Goal: Book appointment/travel/reservation

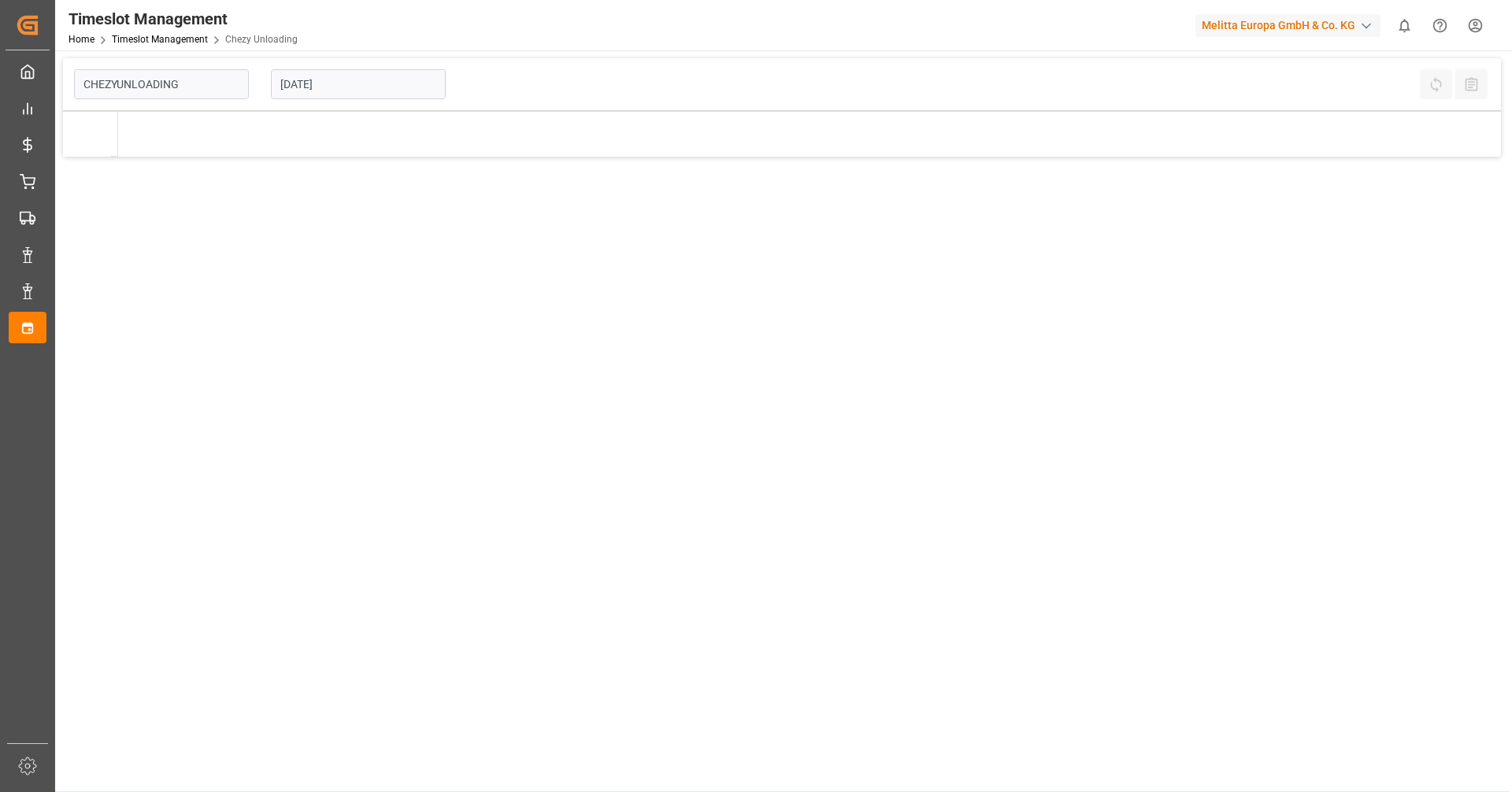
type input "Chezy Unloading"
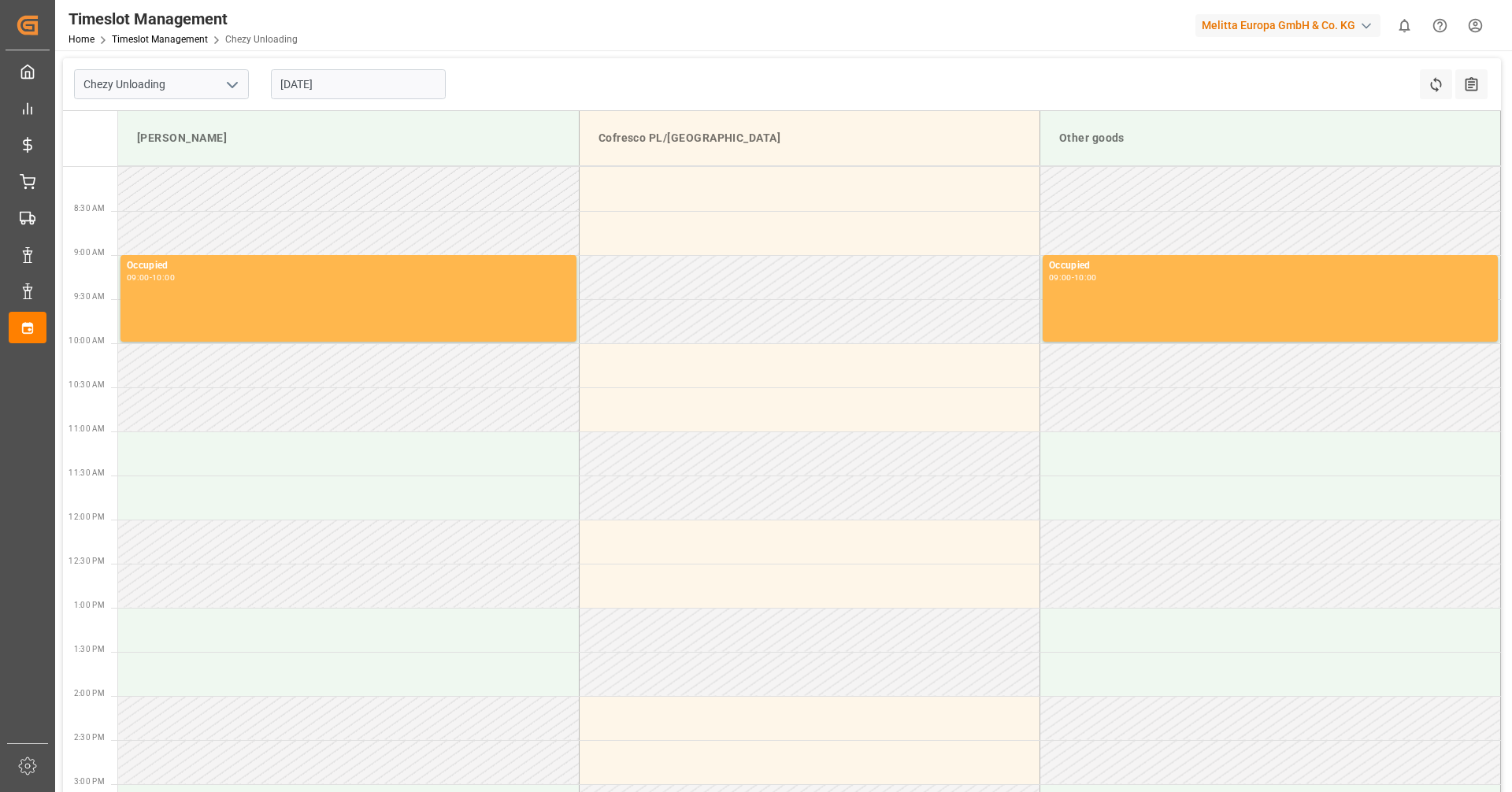
click at [331, 89] on input "[DATE]" at bounding box center [358, 84] width 175 height 30
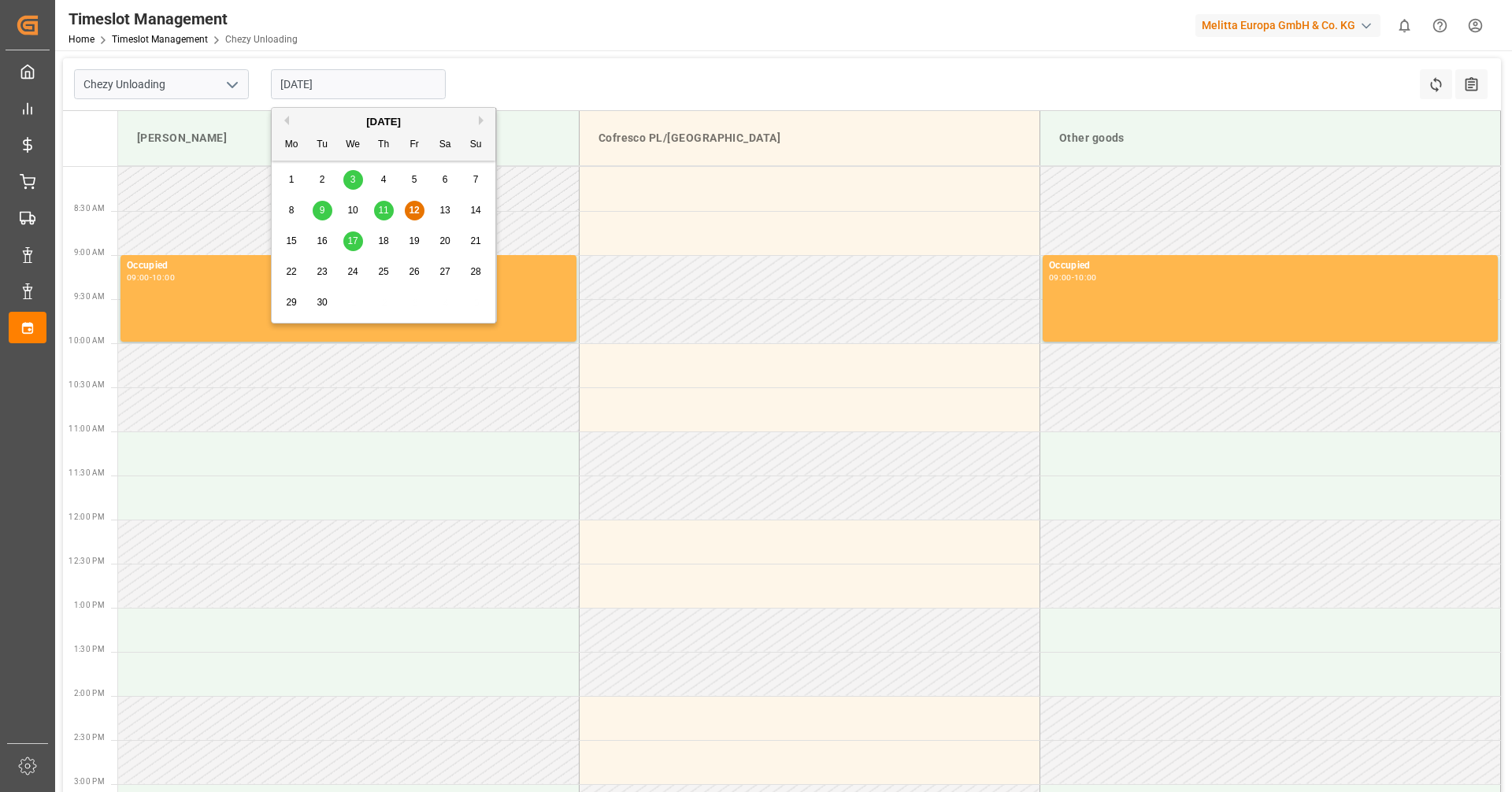
click at [354, 239] on span "17" at bounding box center [352, 241] width 11 height 11
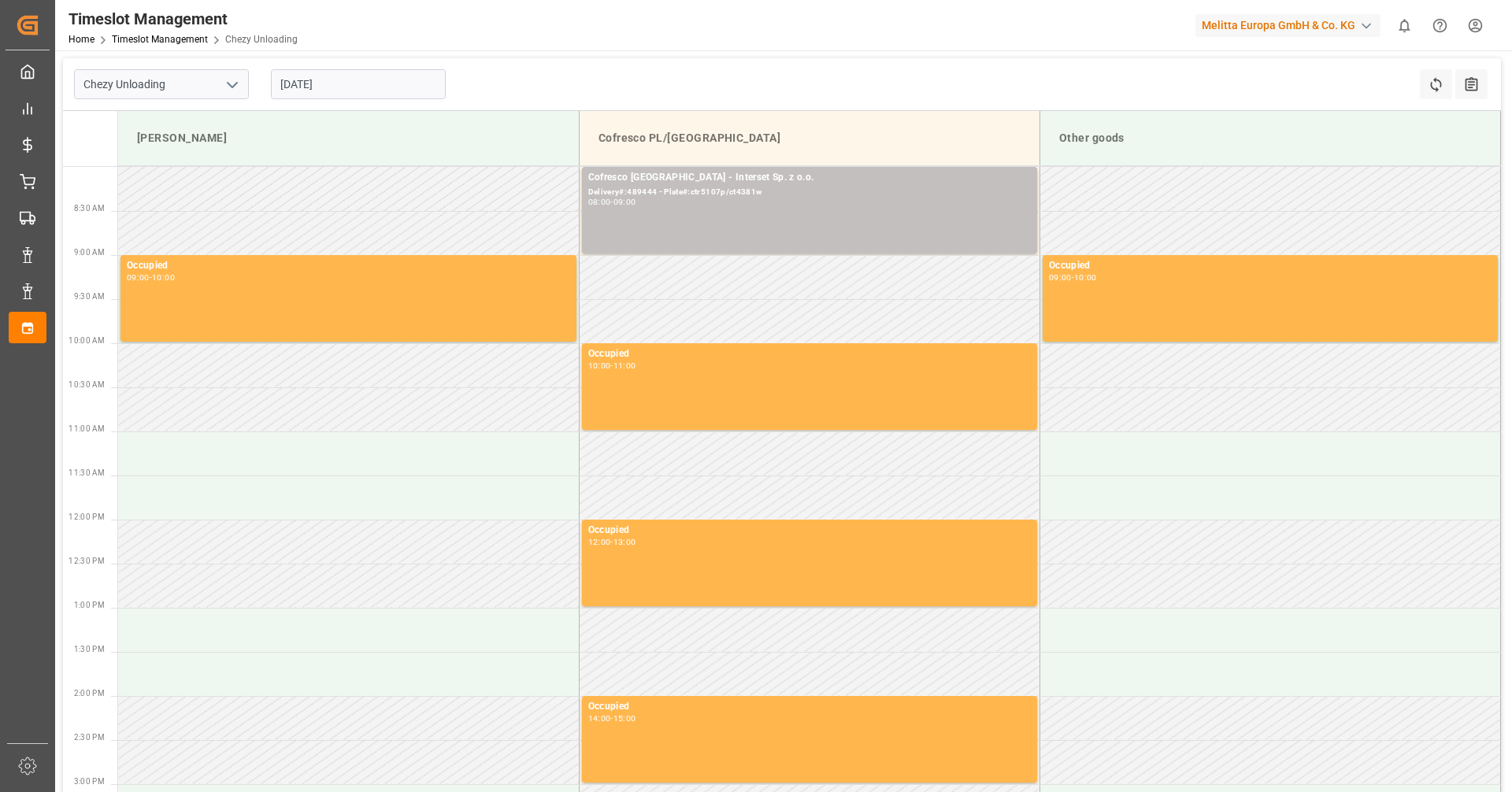
click at [331, 87] on input "17-09-2025" at bounding box center [358, 84] width 175 height 30
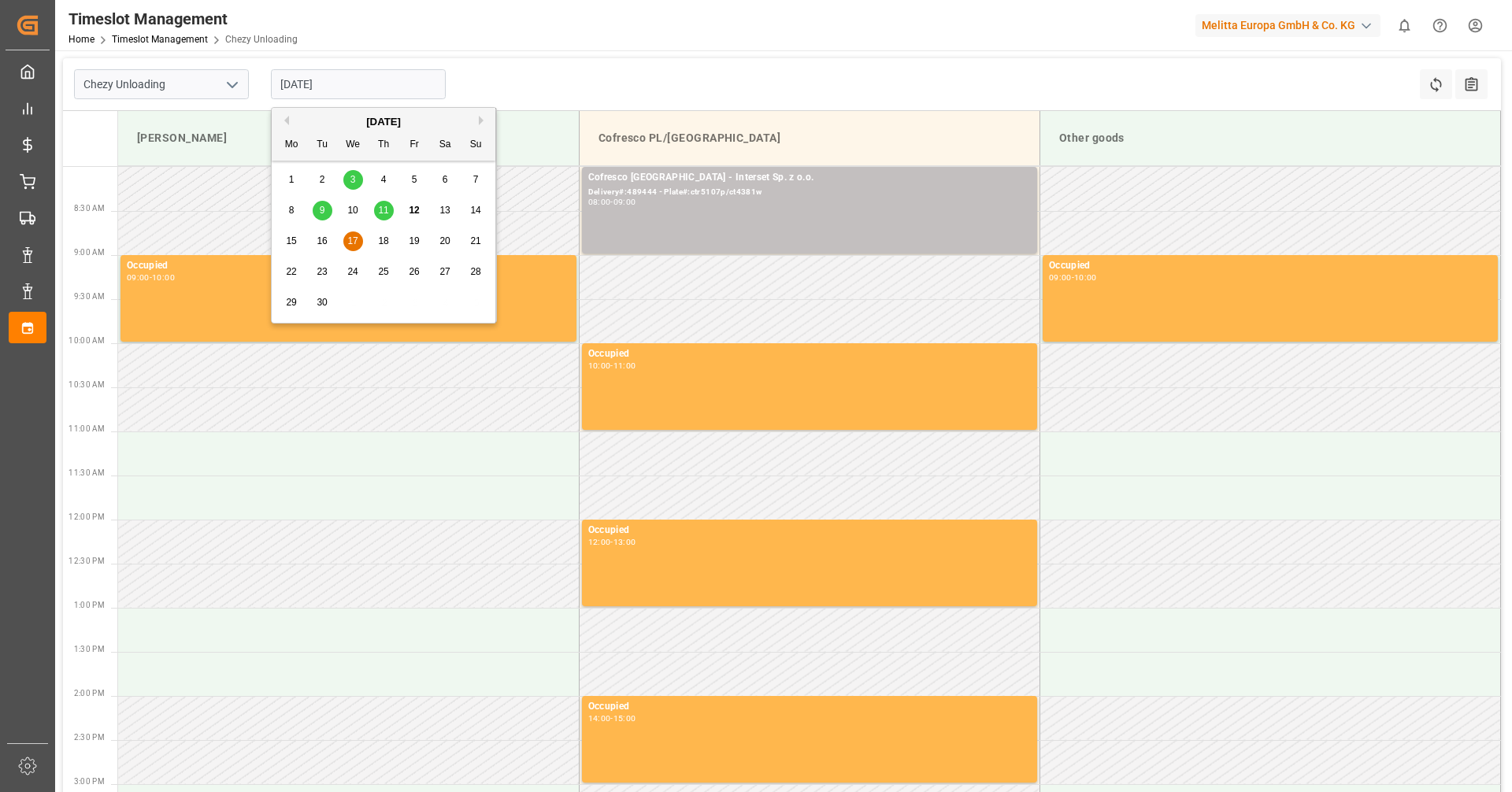
click at [384, 246] on span "18" at bounding box center [383, 241] width 11 height 11
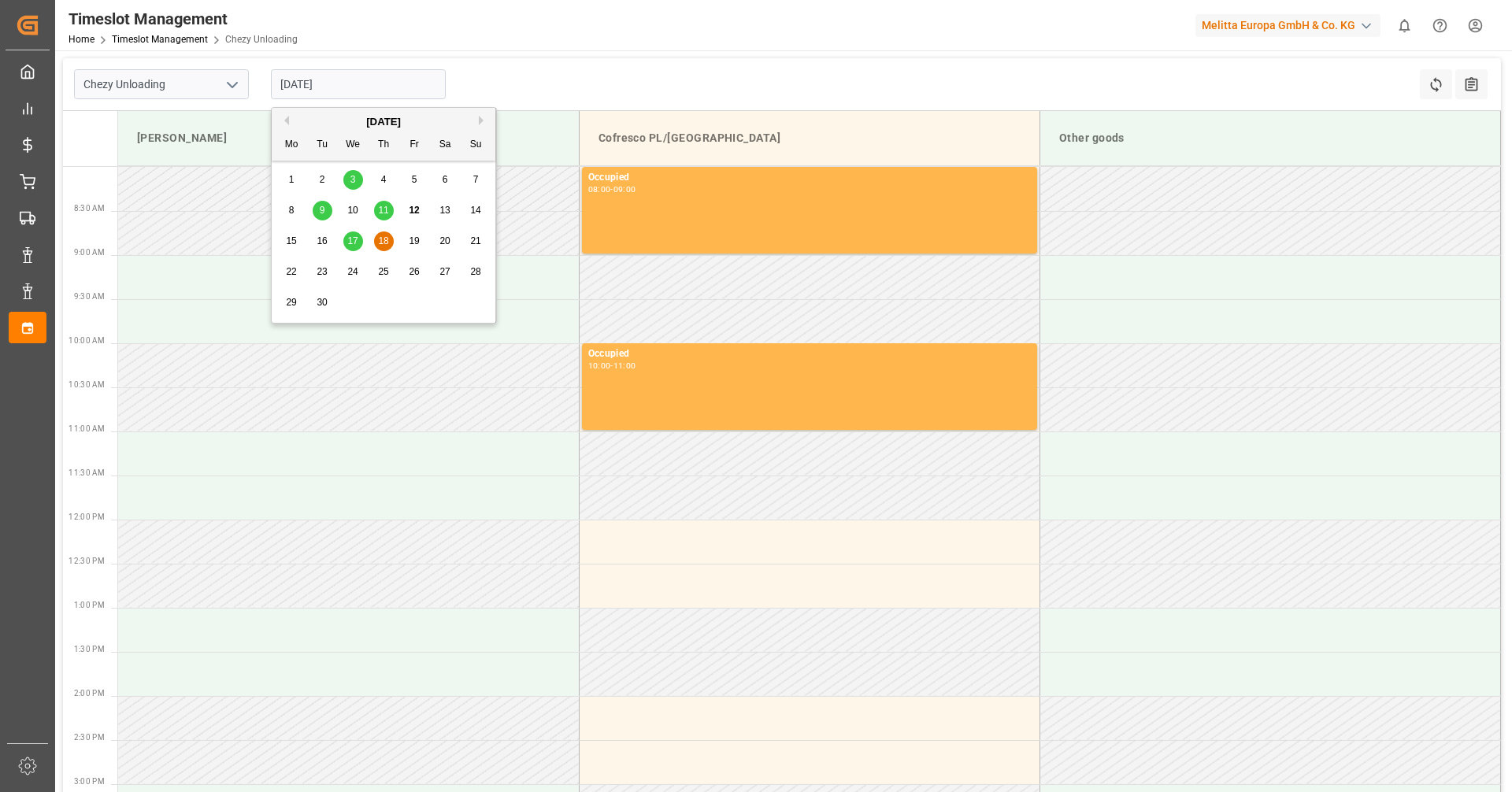
click at [314, 86] on input "18-09-2025" at bounding box center [358, 84] width 175 height 30
click at [353, 247] on span "17" at bounding box center [352, 241] width 11 height 11
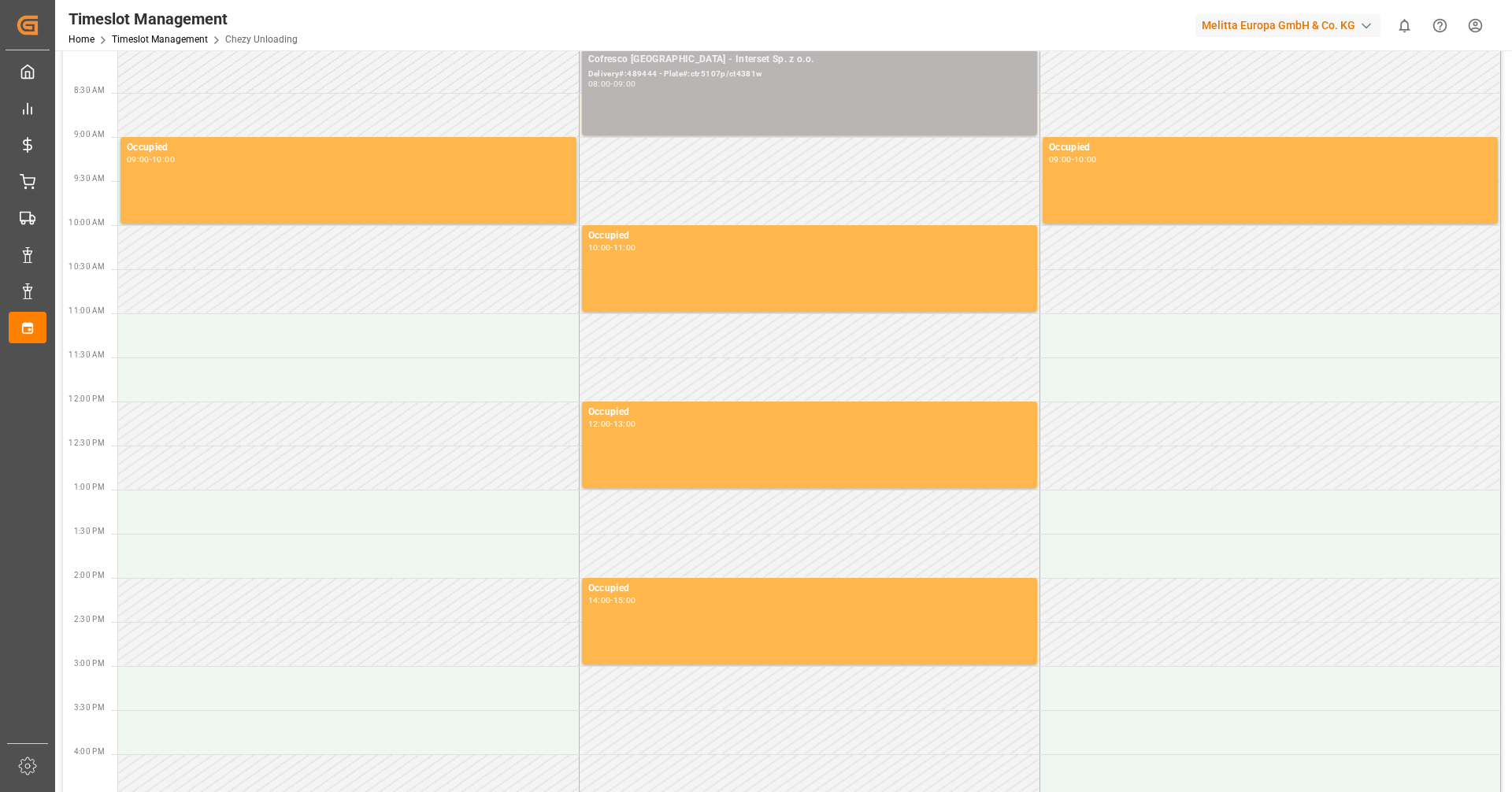
scroll to position [6, 0]
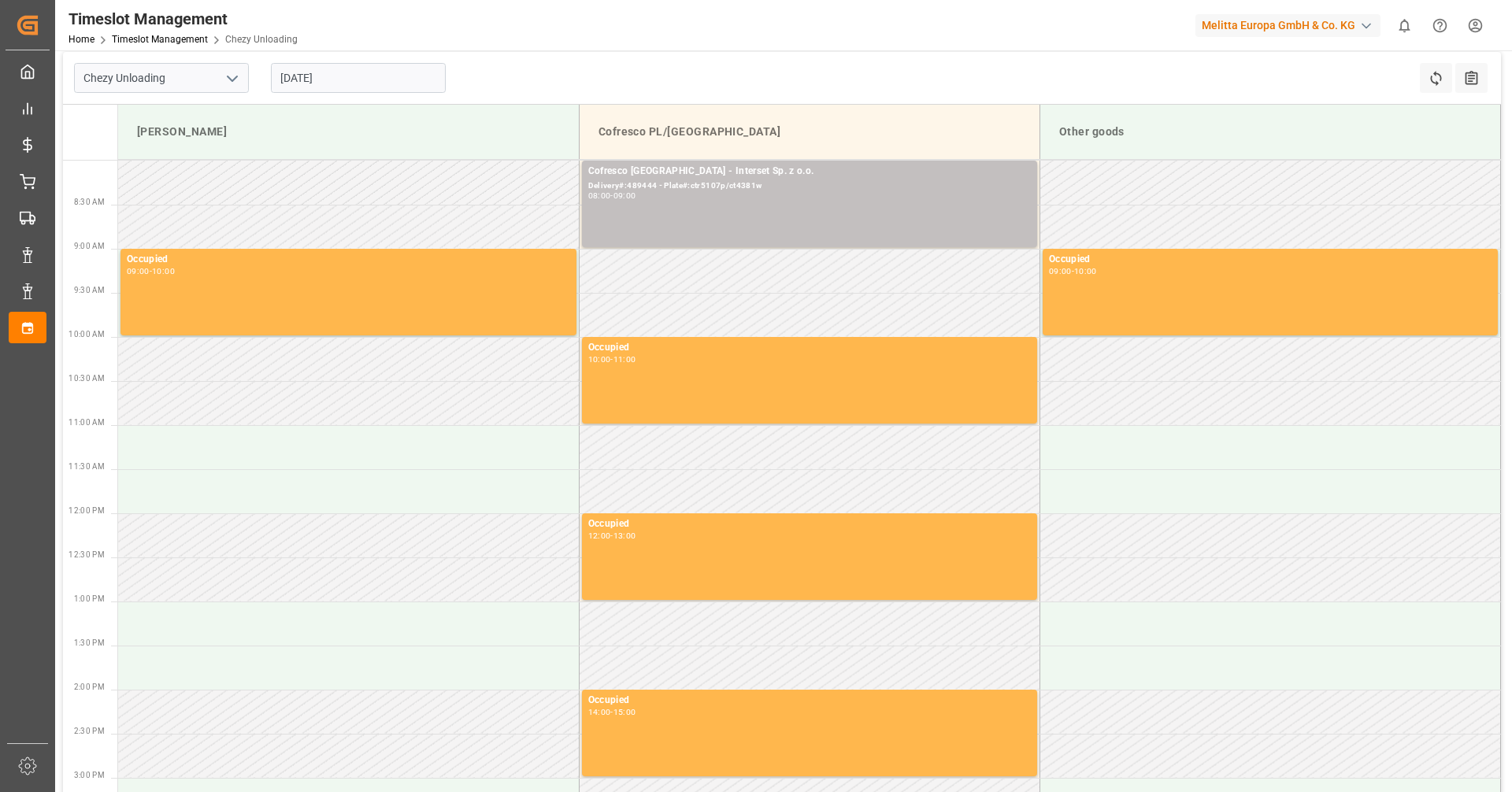
click at [360, 70] on input "17-09-2025" at bounding box center [358, 78] width 175 height 30
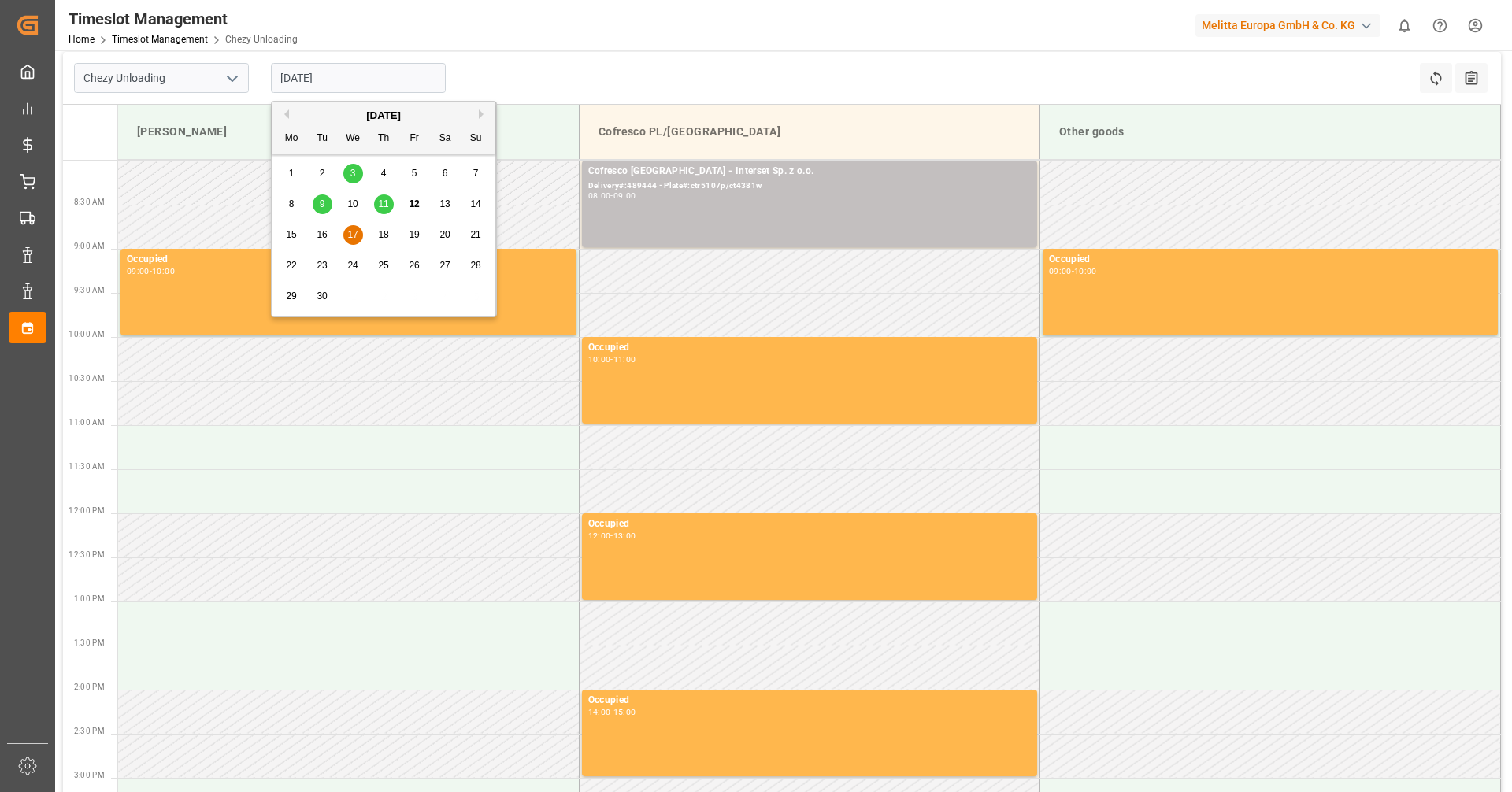
click at [386, 232] on span "18" at bounding box center [383, 234] width 11 height 11
type input "18-09-2025"
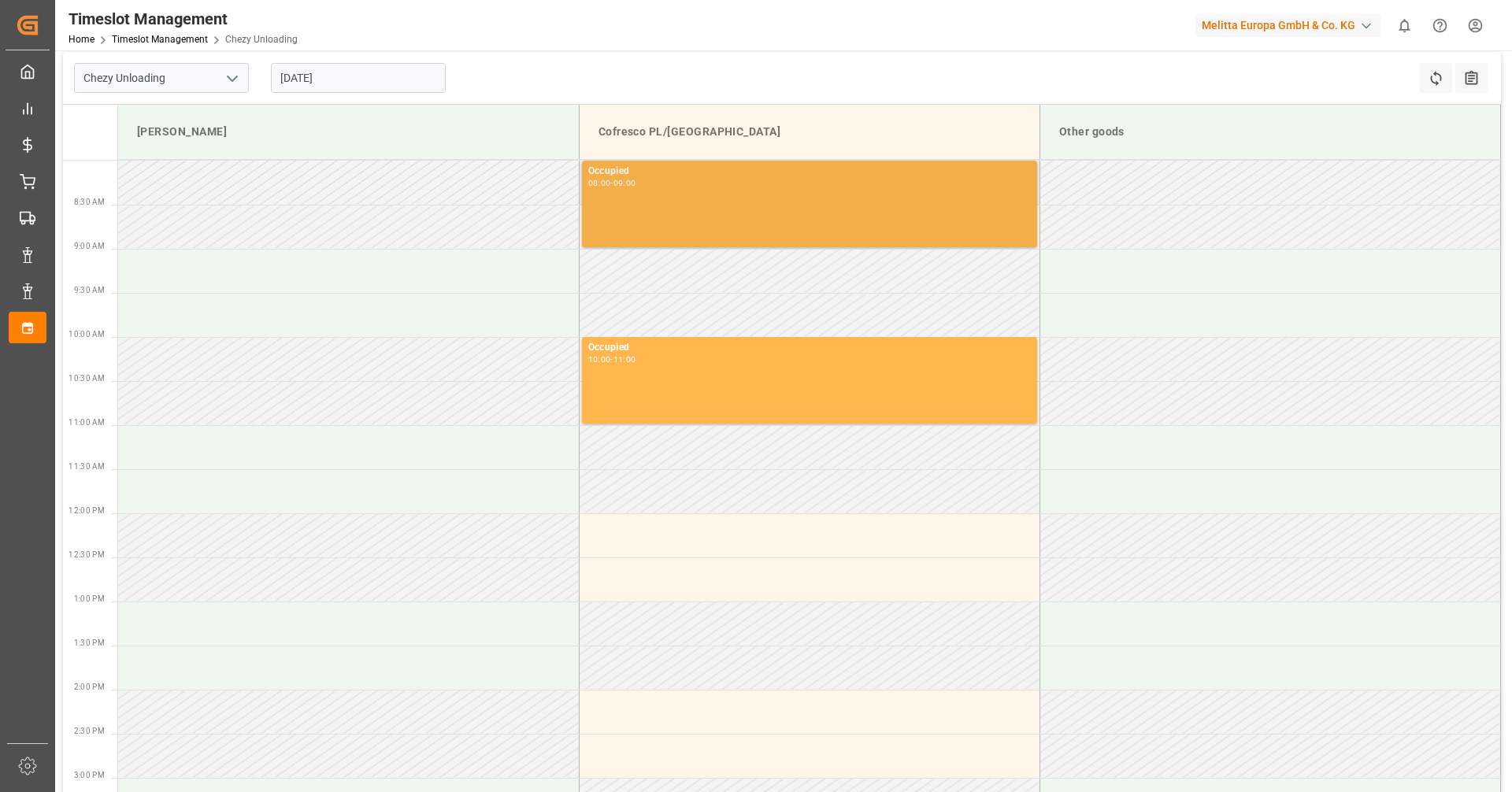
click at [678, 219] on div "Occupied 08:00 - 09:00" at bounding box center [810, 203] width 443 height 80
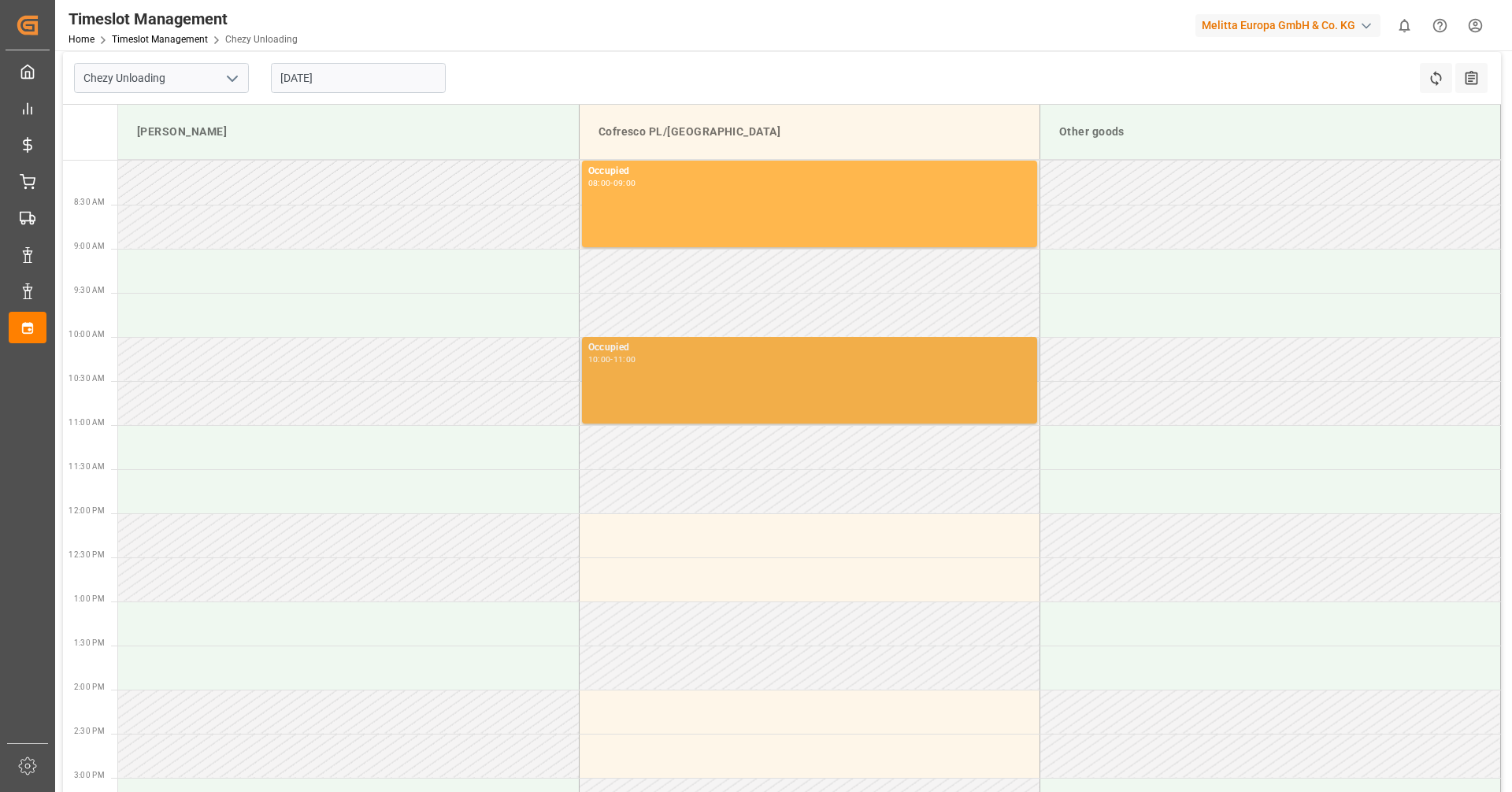
click at [663, 372] on div "Occupied 10:00 - 11:00" at bounding box center [810, 379] width 443 height 80
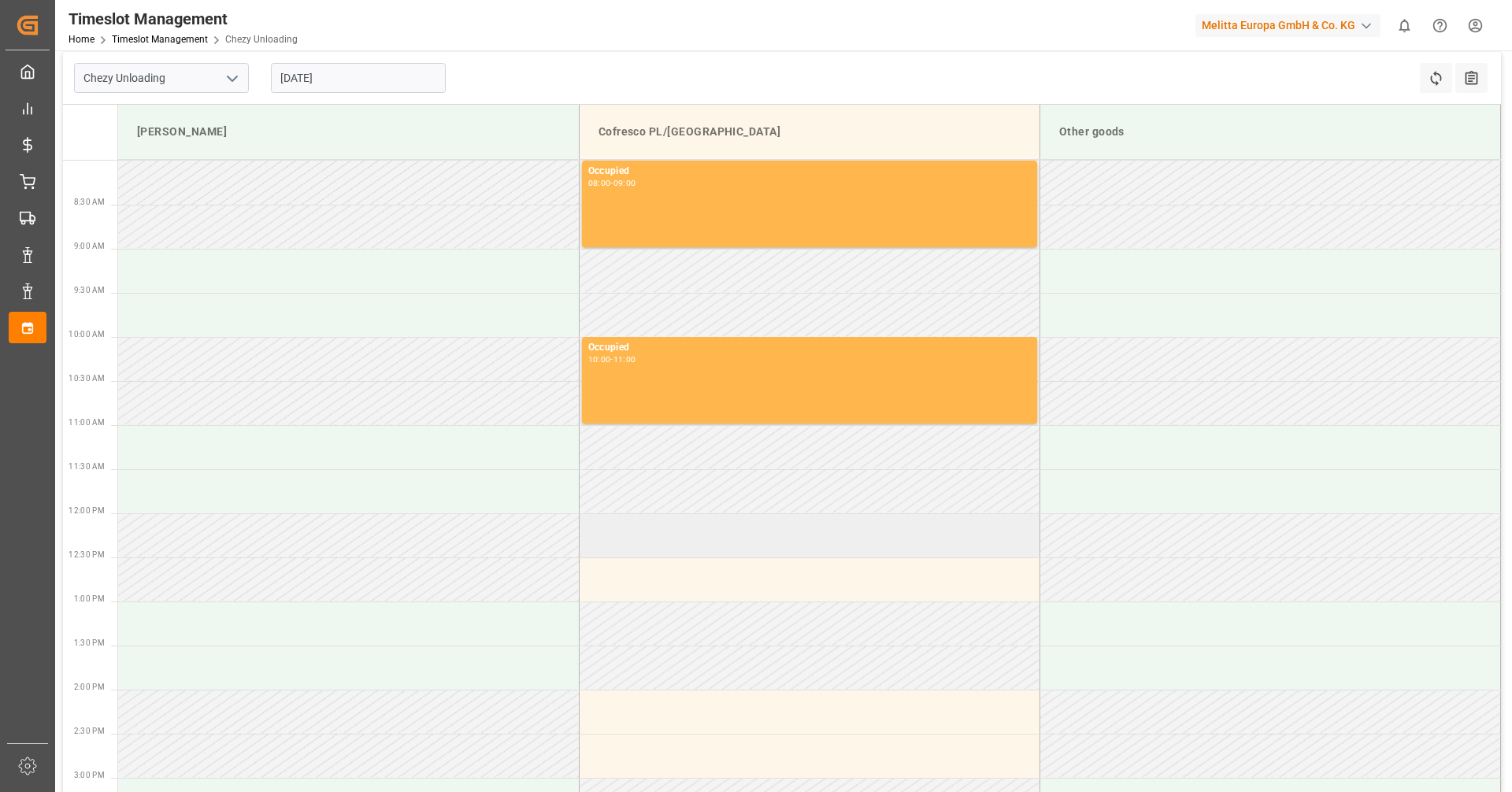
click at [666, 551] on td at bounding box center [809, 535] width 460 height 44
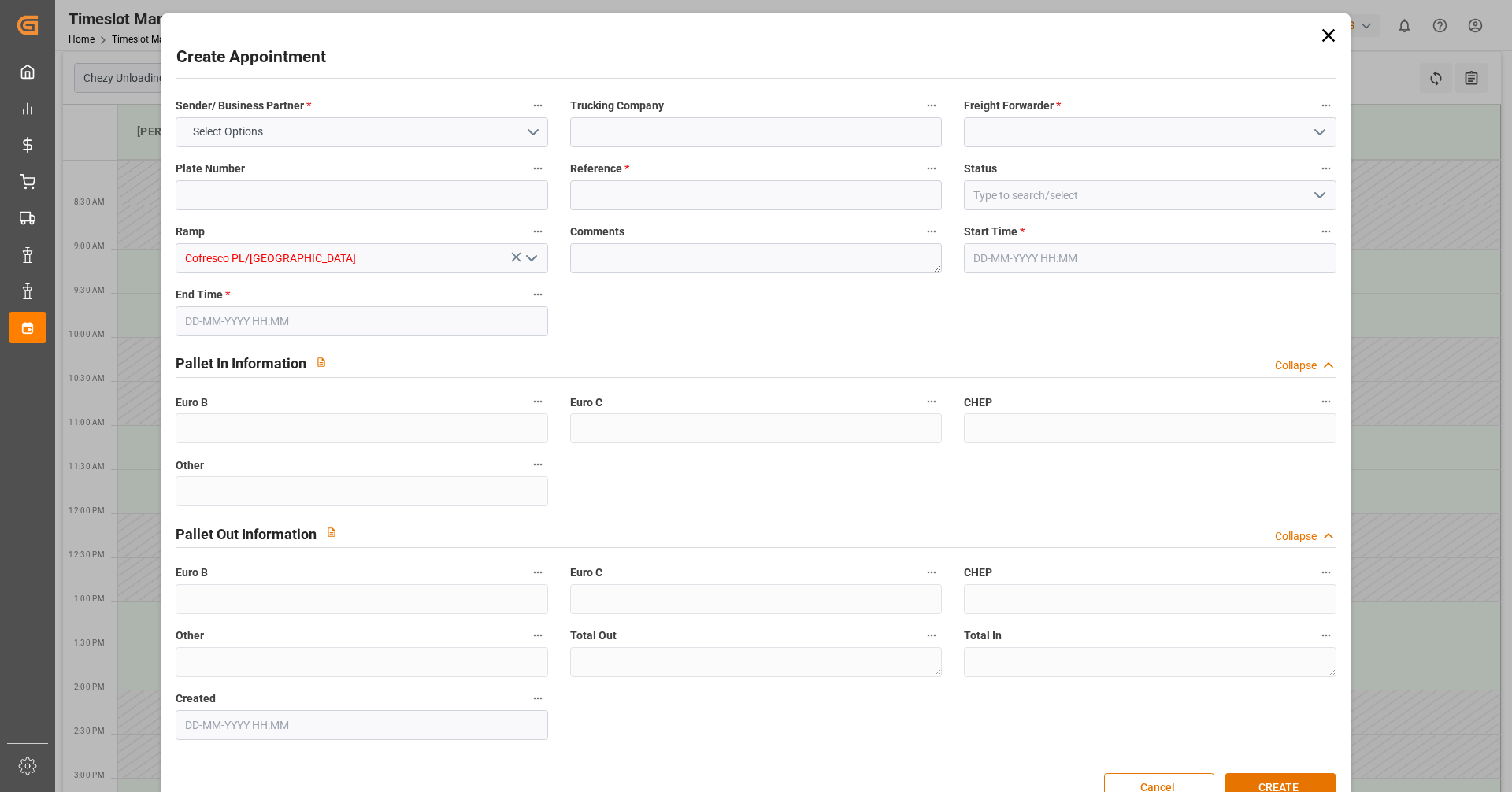
type input "0"
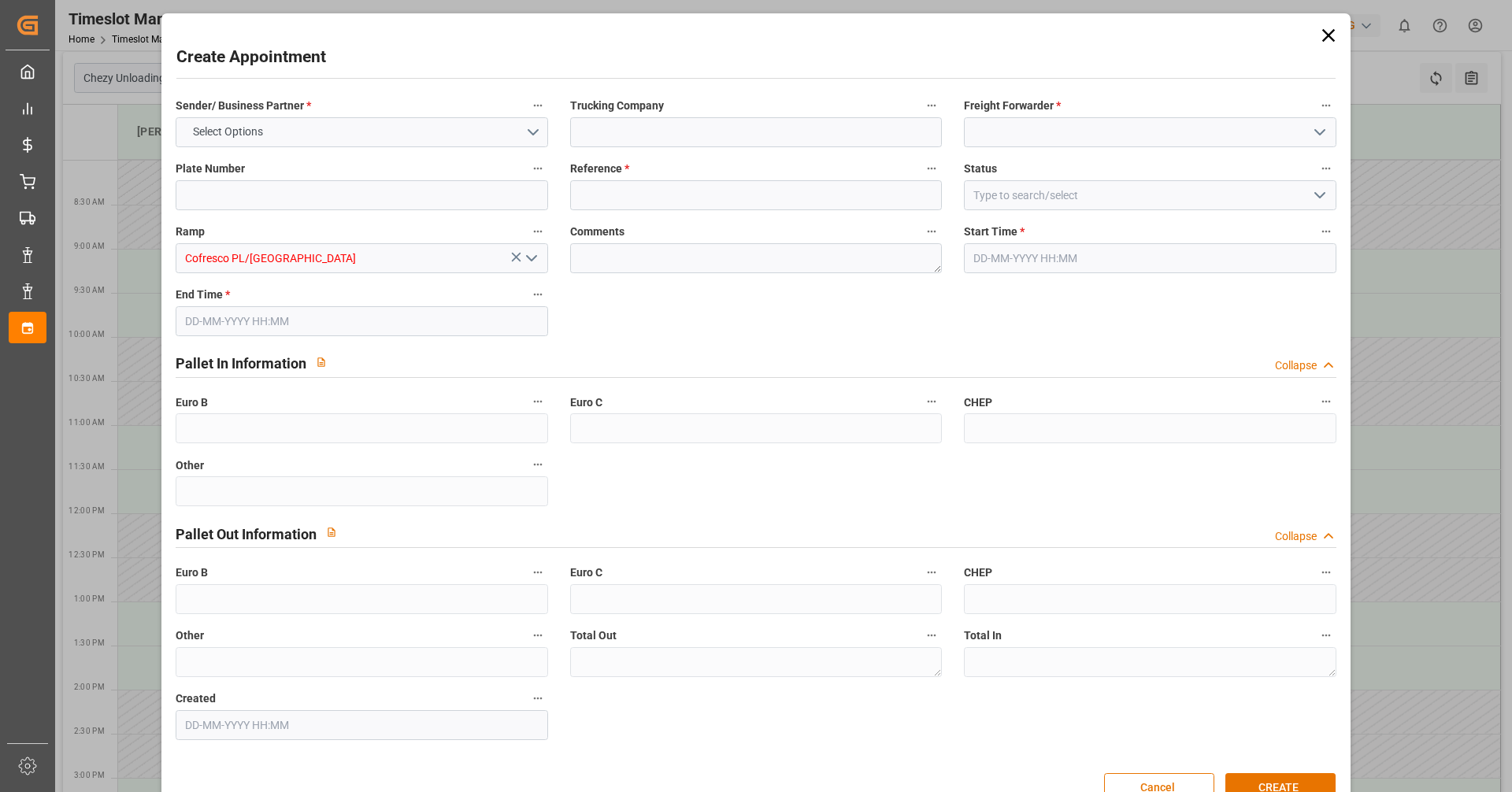
type input "0"
type input "18-09-2025 12:00"
type input "18-09-2025 13:00"
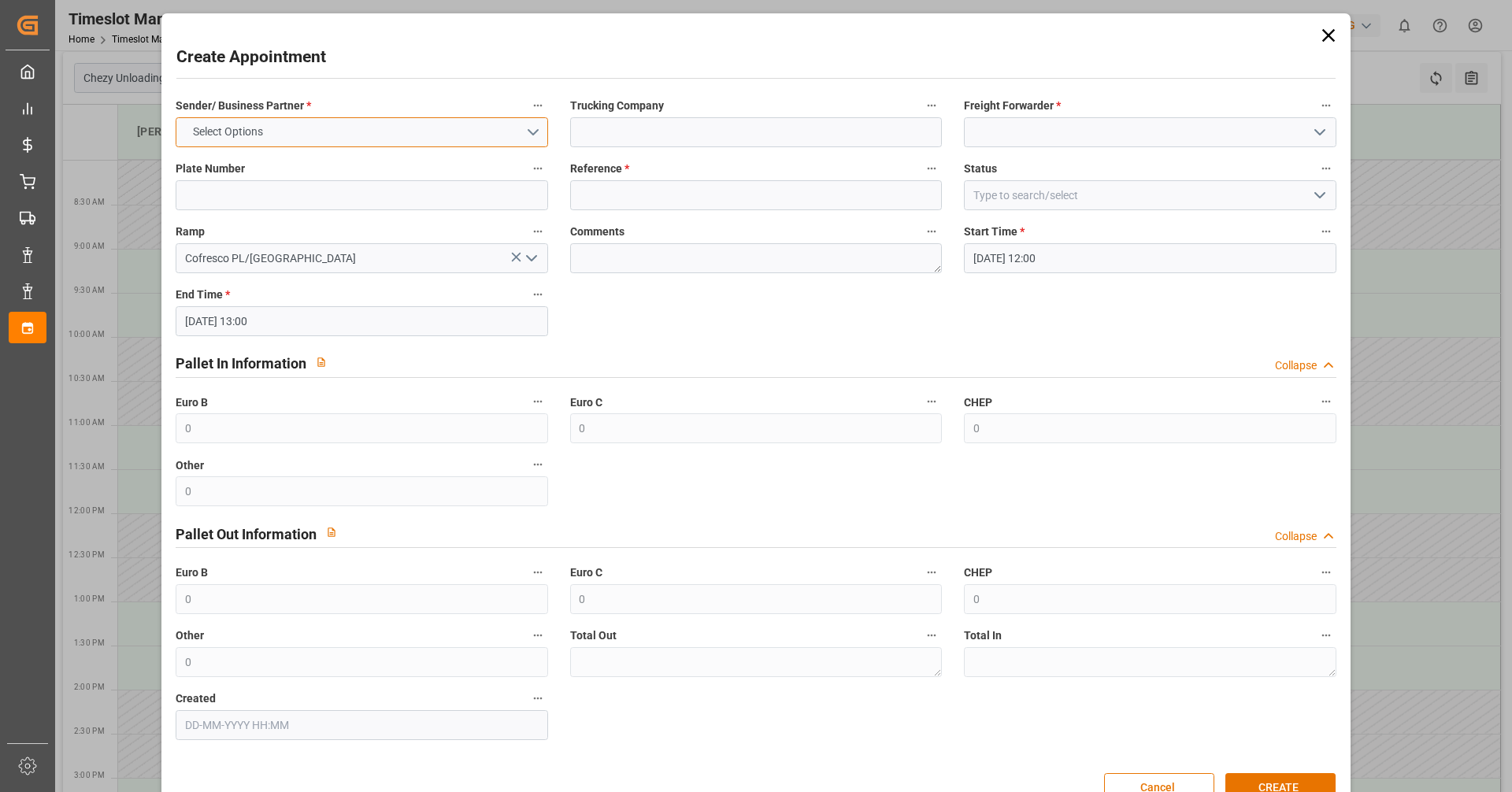
click at [346, 130] on button "Select Options" at bounding box center [361, 133] width 372 height 30
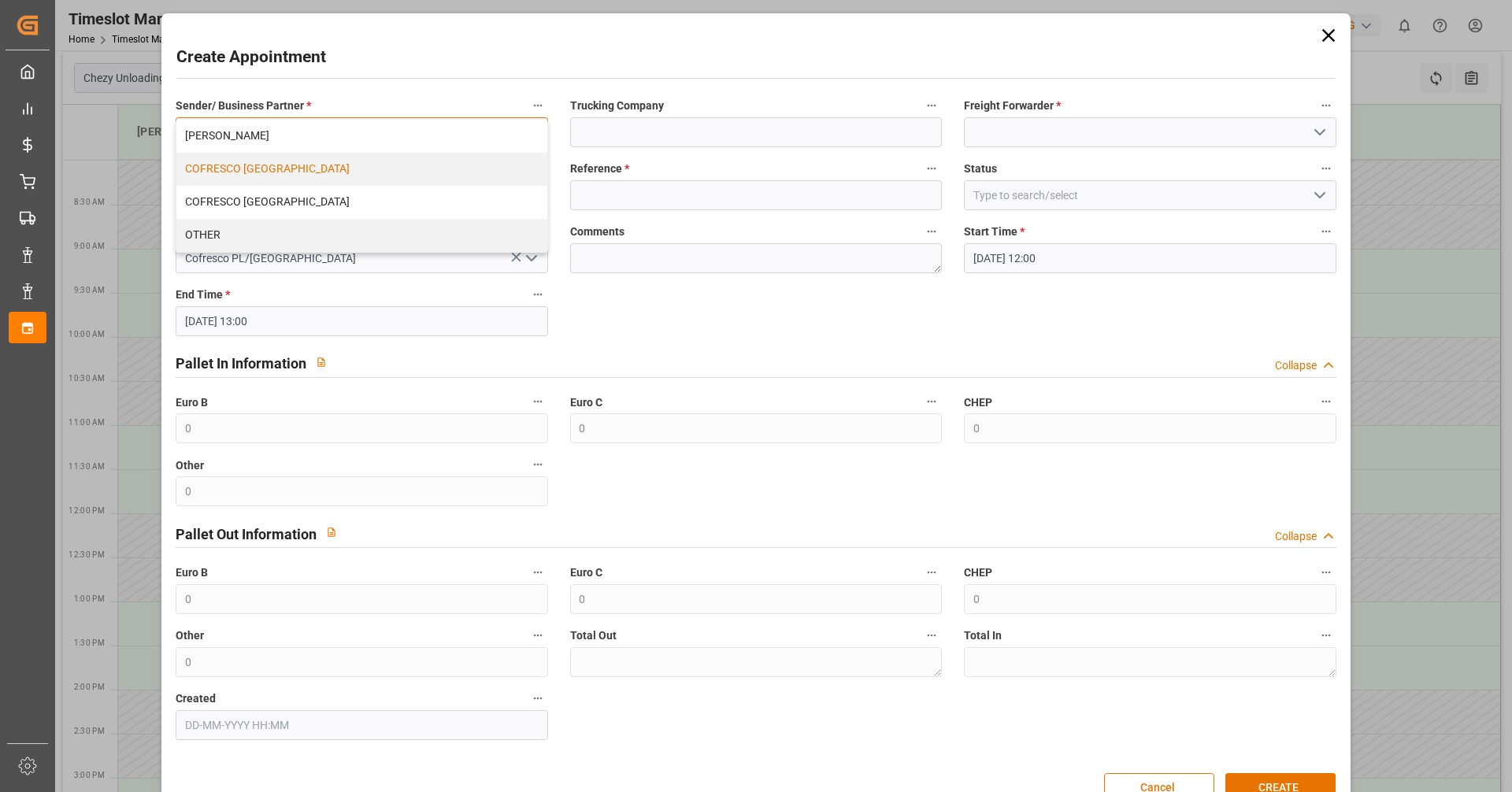
click at [242, 173] on div "COFRESCO POLAND" at bounding box center [361, 169] width 370 height 33
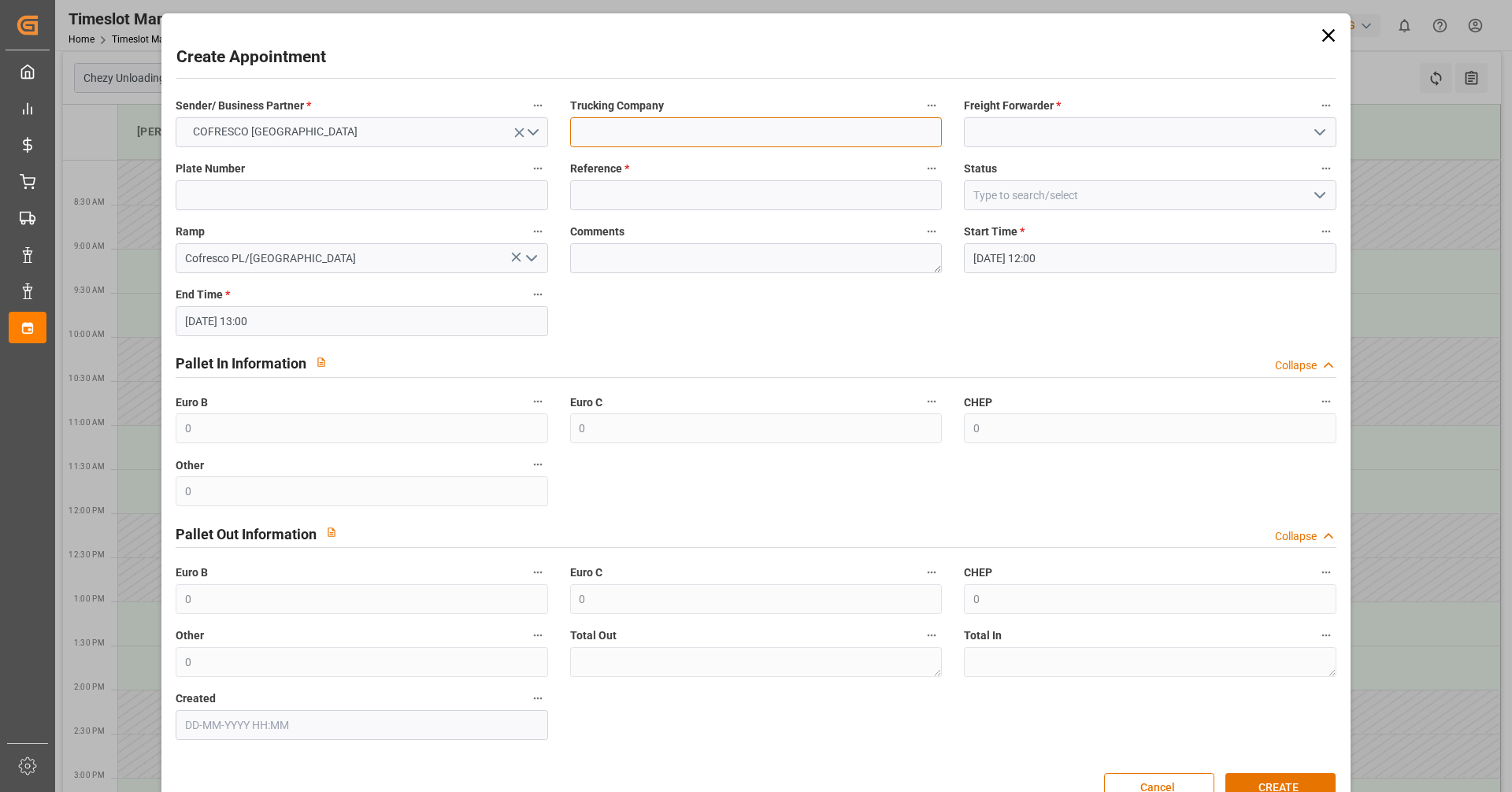
click at [626, 128] on input at bounding box center [756, 133] width 372 height 30
type input "INTERSER"
click at [1038, 129] on input at bounding box center [1149, 133] width 372 height 30
click at [1320, 132] on icon "open menu" at bounding box center [1320, 133] width 19 height 19
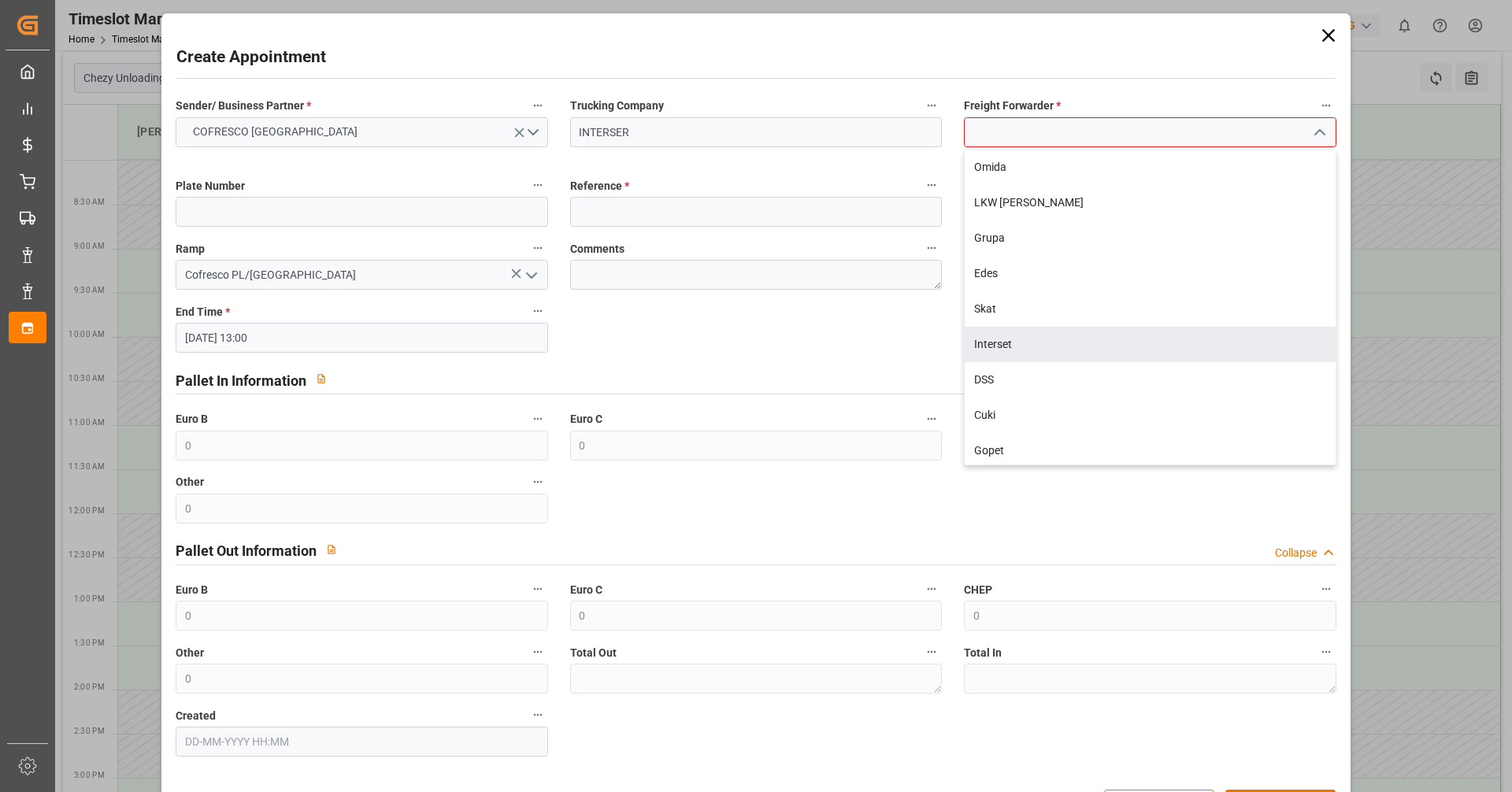
drag, startPoint x: 991, startPoint y: 350, endPoint x: 962, endPoint y: 335, distance: 32.6
click at [992, 350] on div "Interset" at bounding box center [1149, 344] width 370 height 35
type input "Interset"
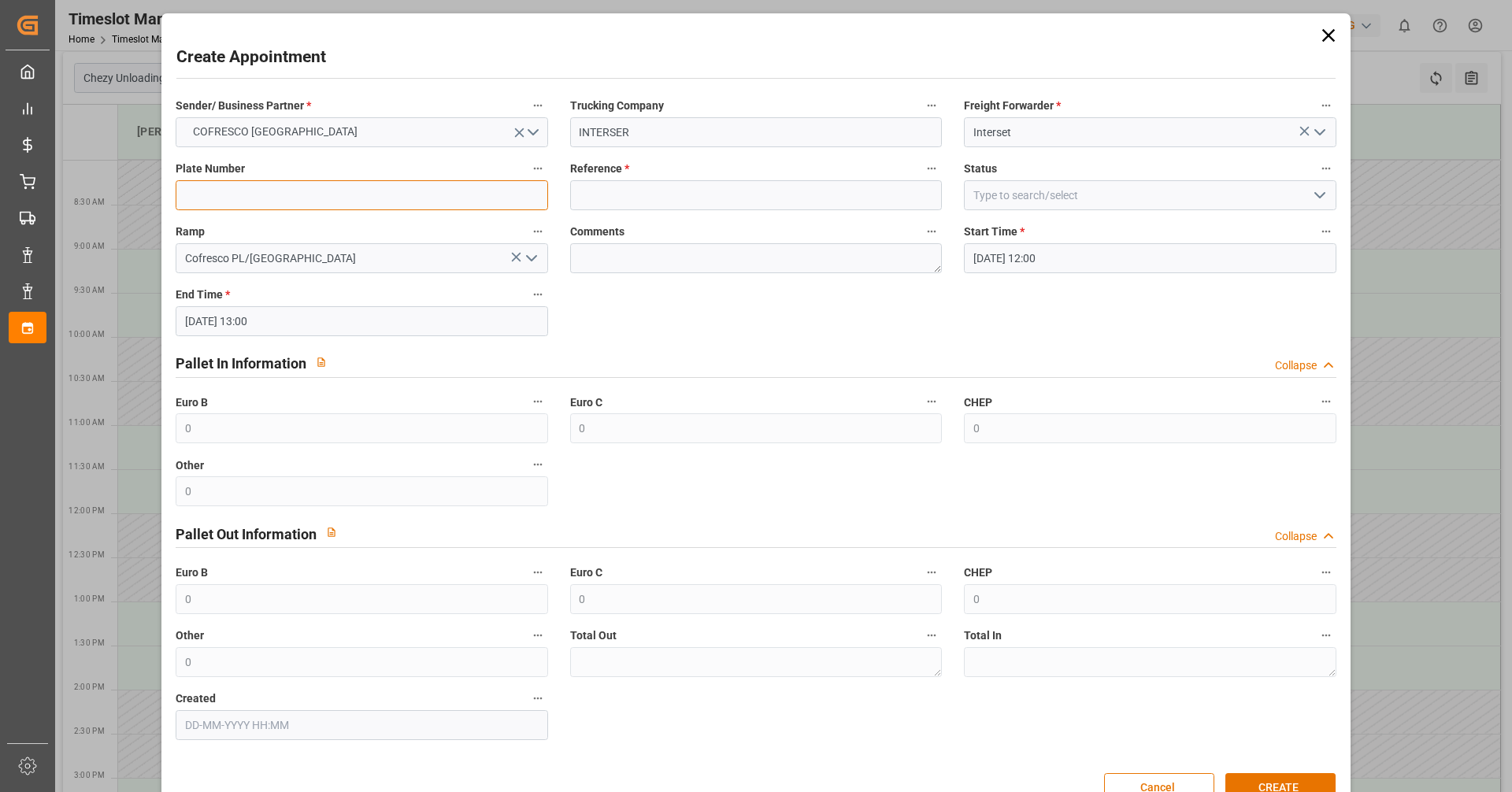
click at [322, 204] on input at bounding box center [361, 195] width 372 height 30
drag, startPoint x: 255, startPoint y: 194, endPoint x: 244, endPoint y: 191, distance: 11.4
click at [244, 191] on input "CT7229L/ct4381w" at bounding box center [361, 195] width 372 height 30
type input "CT7229L/CTR59E8"
click at [632, 200] on input at bounding box center [756, 195] width 372 height 30
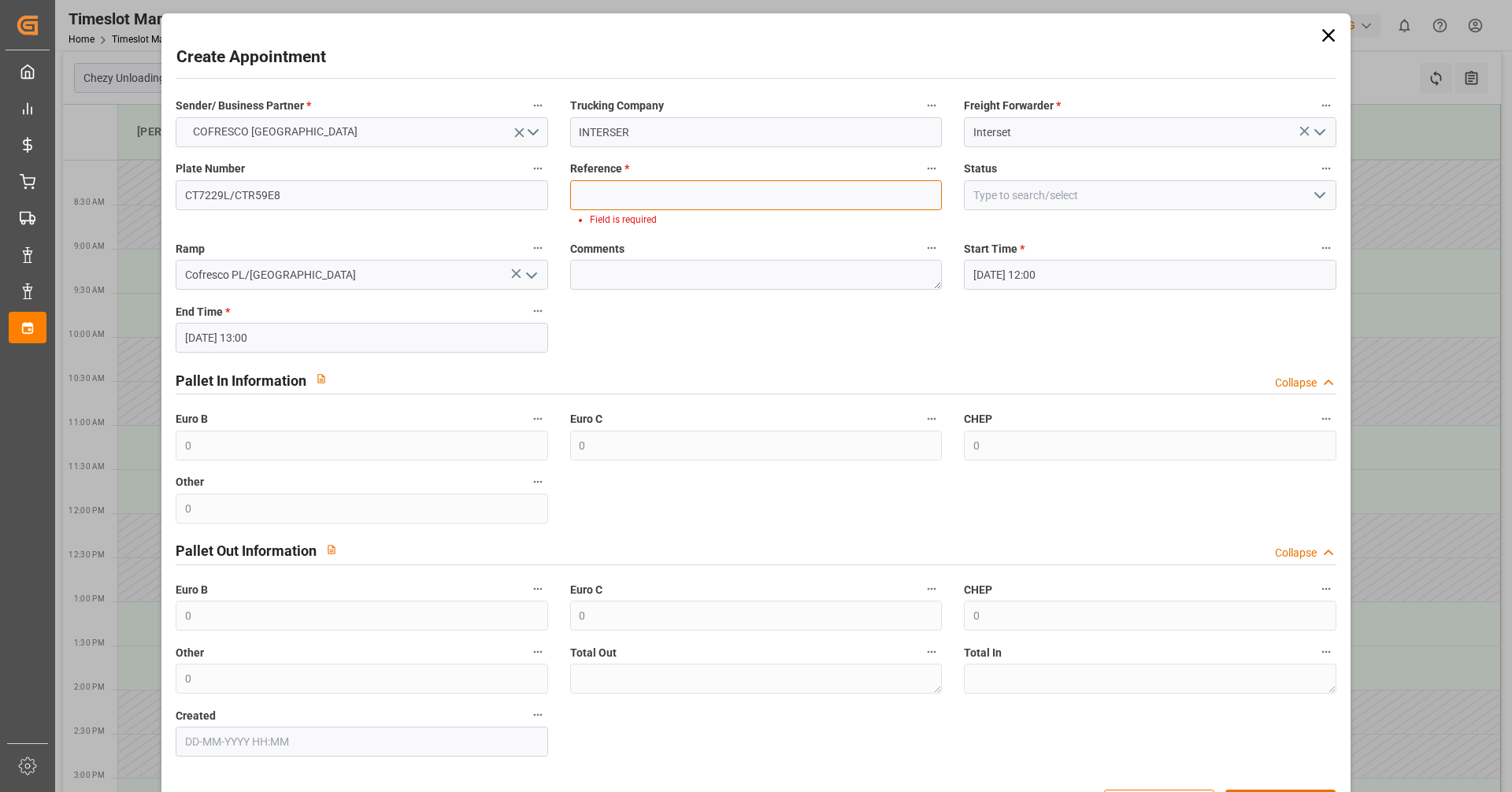
paste input "489535"
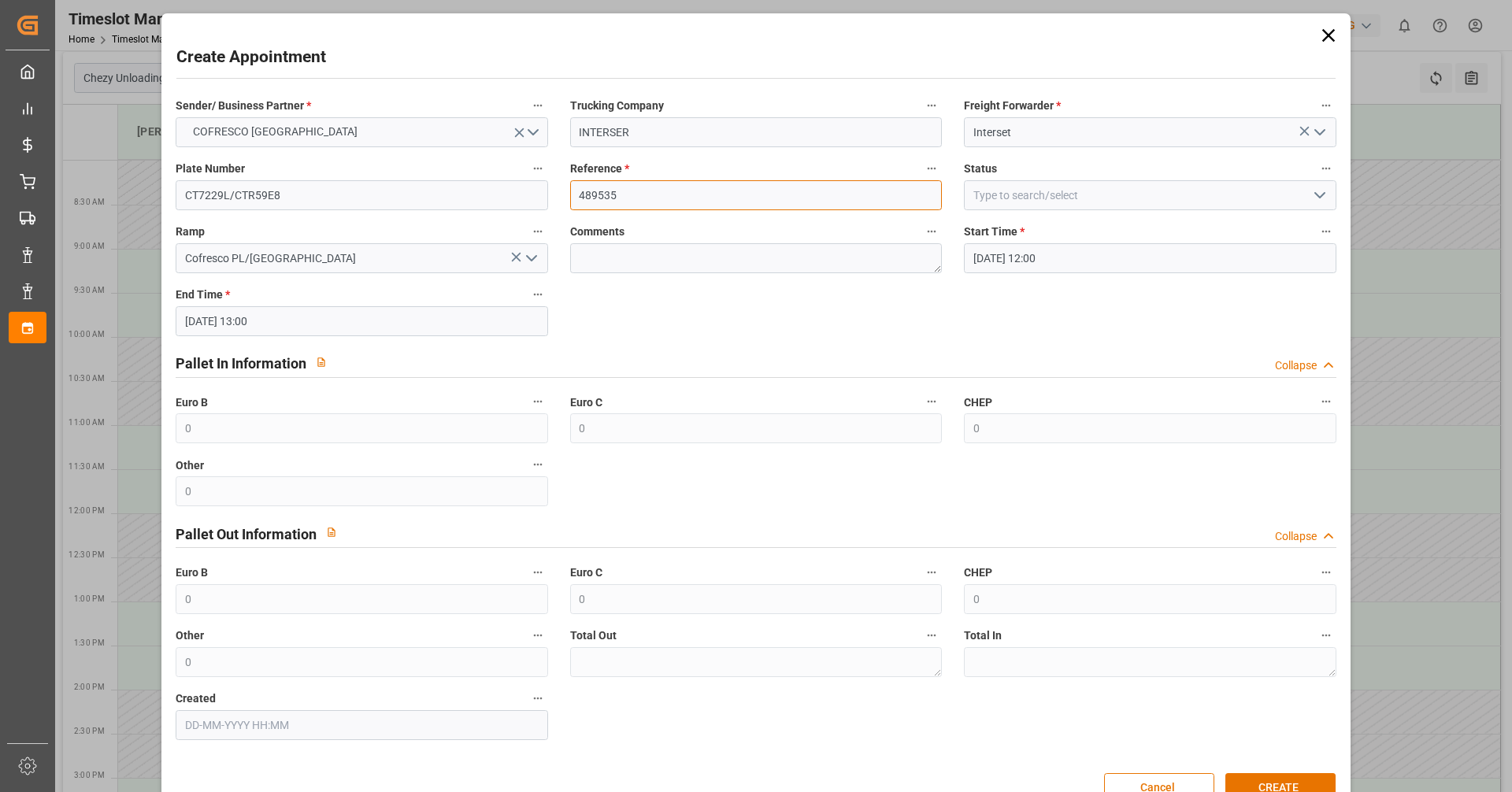
type input "489535"
click at [1136, 201] on input at bounding box center [1149, 195] width 372 height 30
click at [1311, 199] on icon "open menu" at bounding box center [1320, 196] width 19 height 19
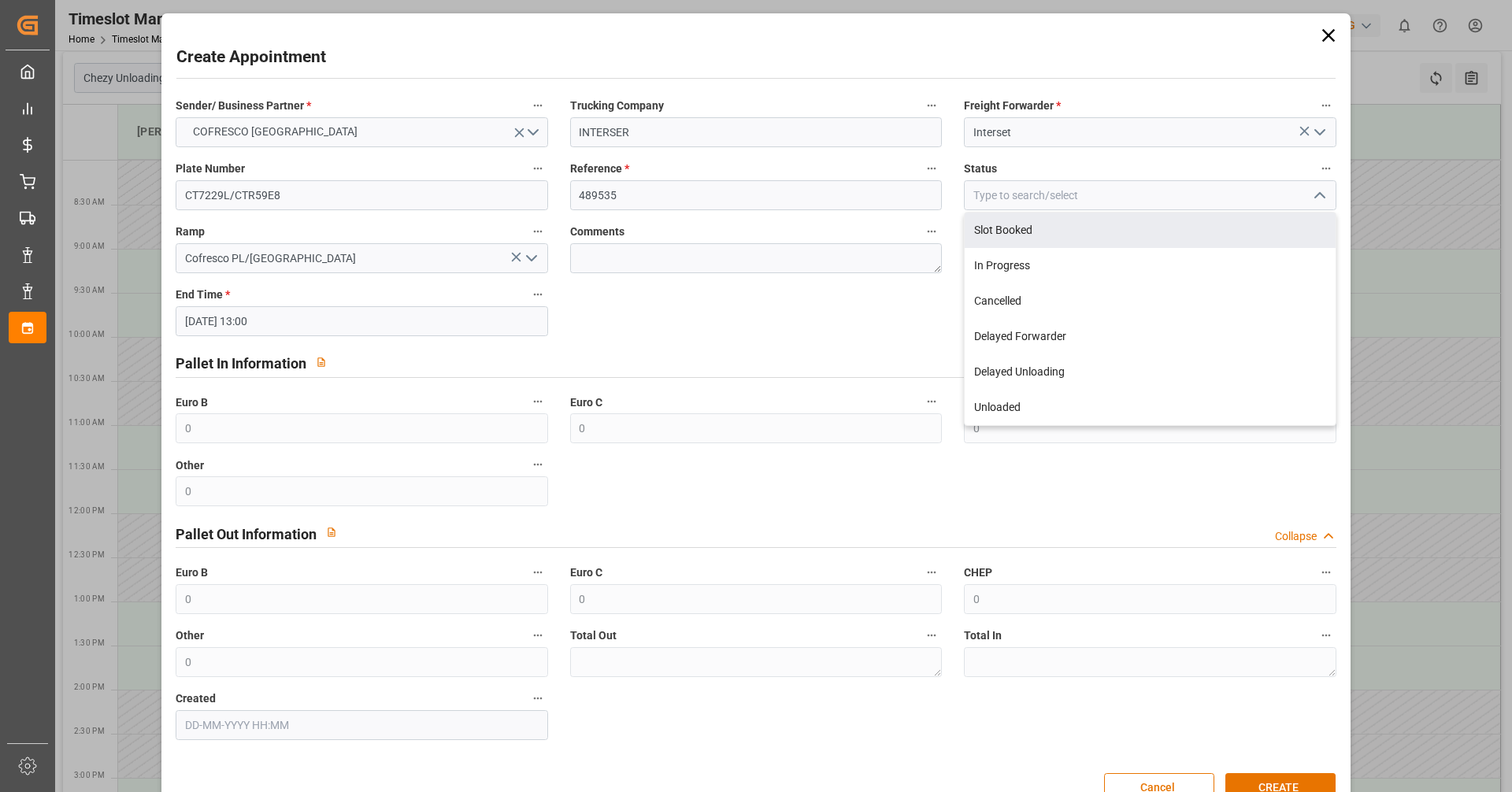
click at [1385, 234] on div "Create Appointment Sender/ Business Partner * COFRESCO POLAND Trucking Company …" at bounding box center [756, 396] width 1512 height 792
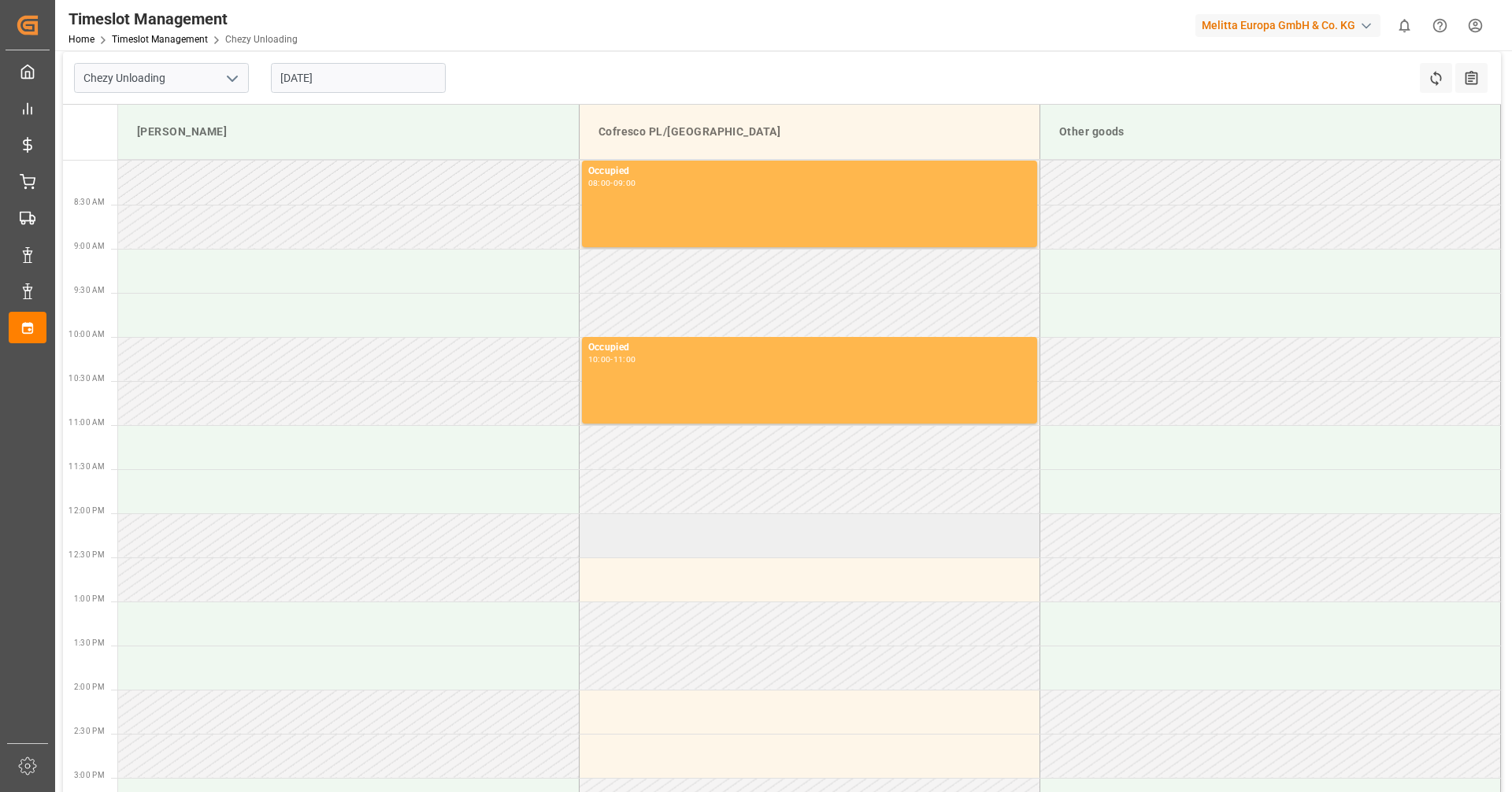
click at [823, 550] on td at bounding box center [809, 535] width 460 height 44
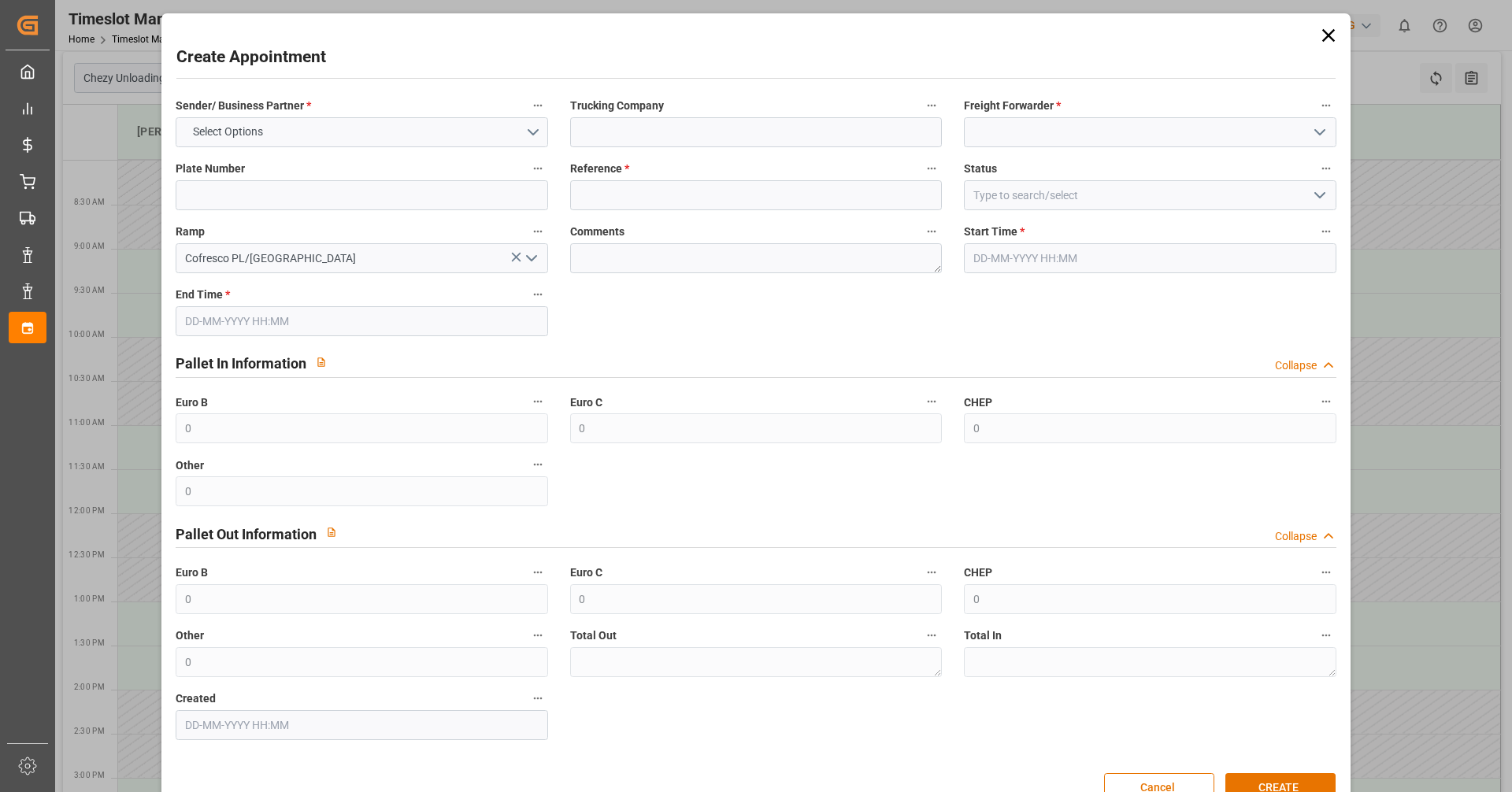
type input "18-09-2025 12:00"
type input "18-09-2025 13:00"
drag, startPoint x: 623, startPoint y: 219, endPoint x: 625, endPoint y: 202, distance: 17.1
paste input "489535"
type input "489535"
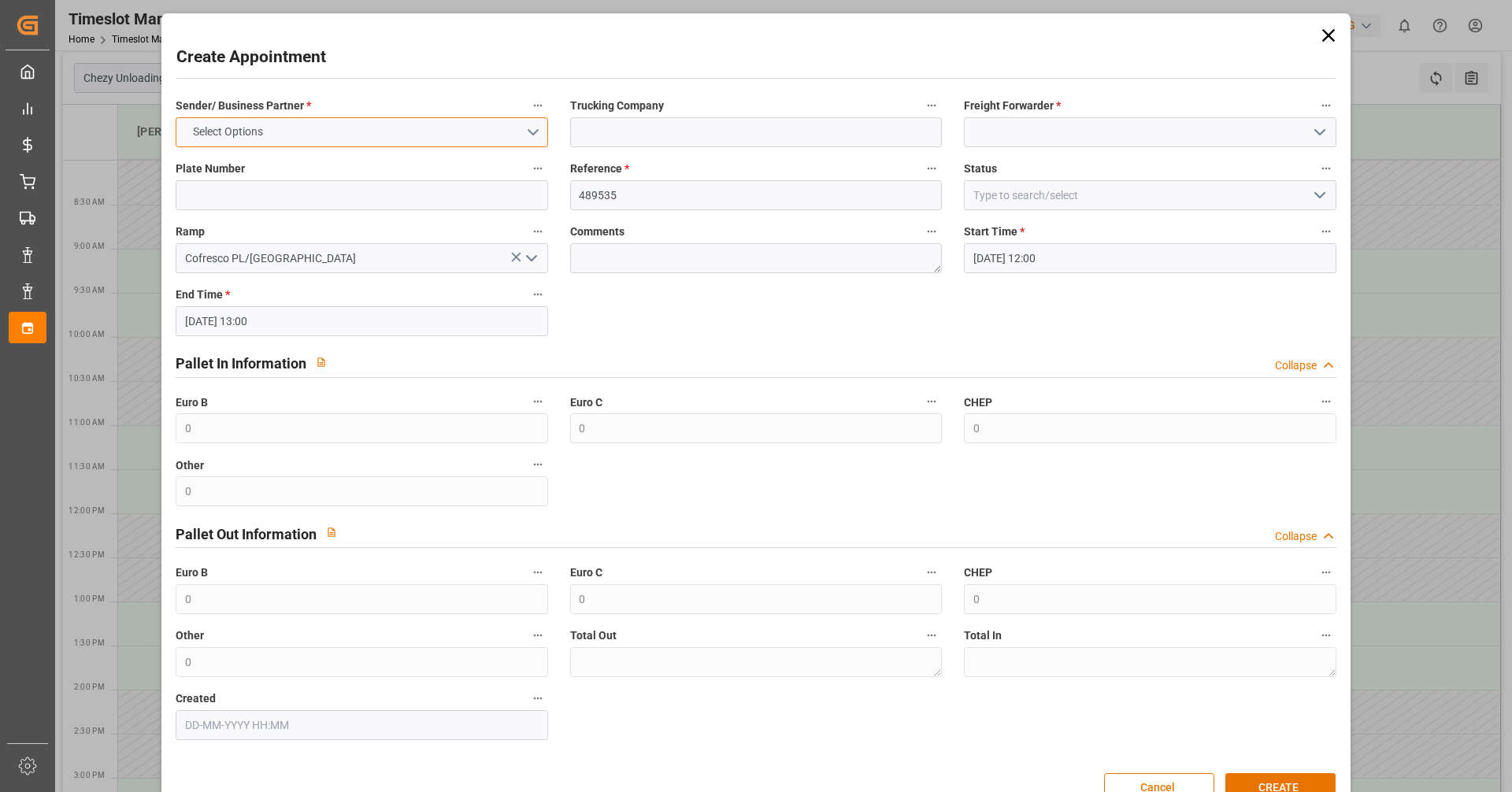
click at [399, 138] on button "Select Options" at bounding box center [361, 133] width 372 height 30
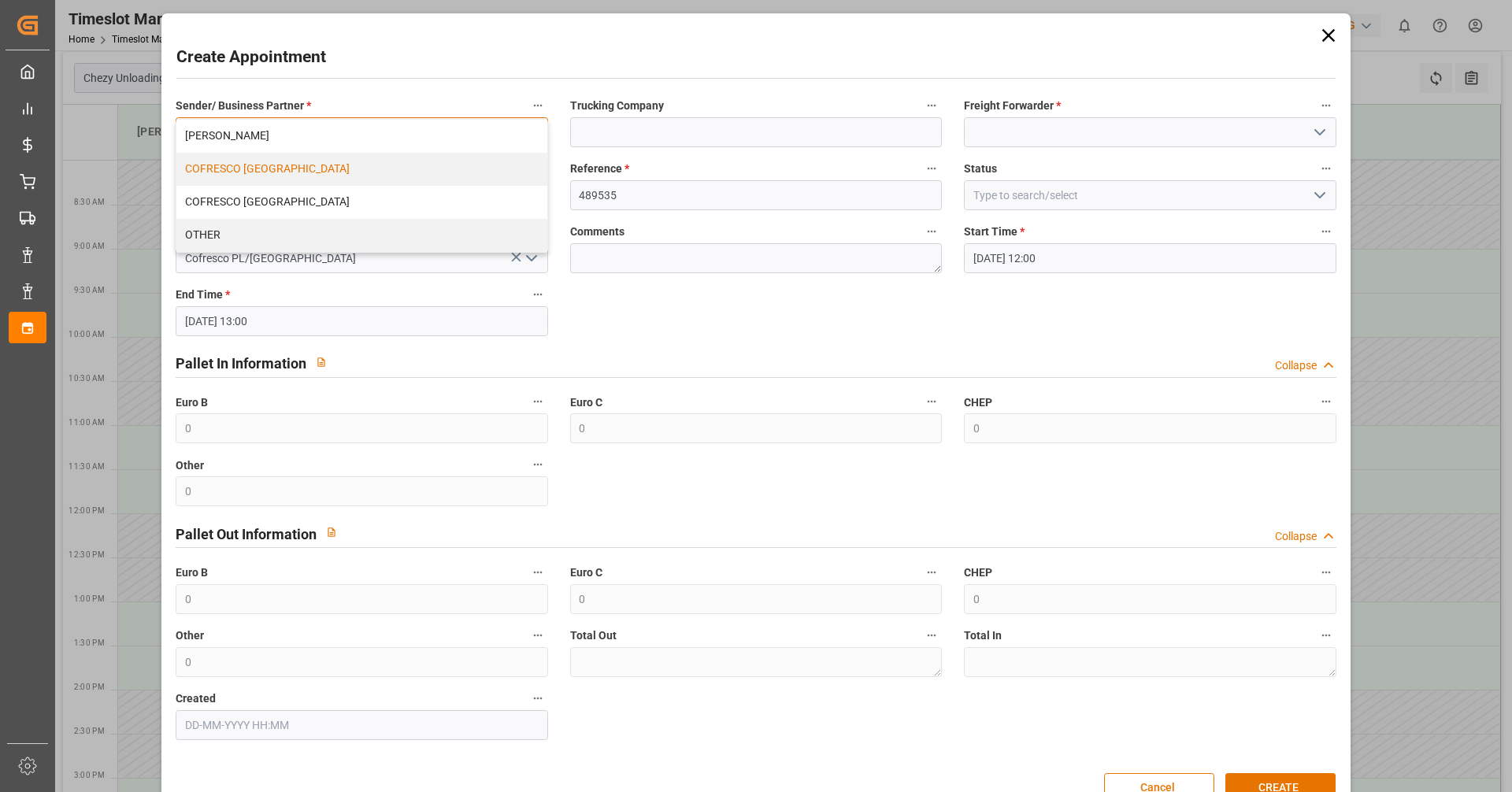
click at [271, 172] on div "COFRESCO POLAND" at bounding box center [361, 169] width 370 height 33
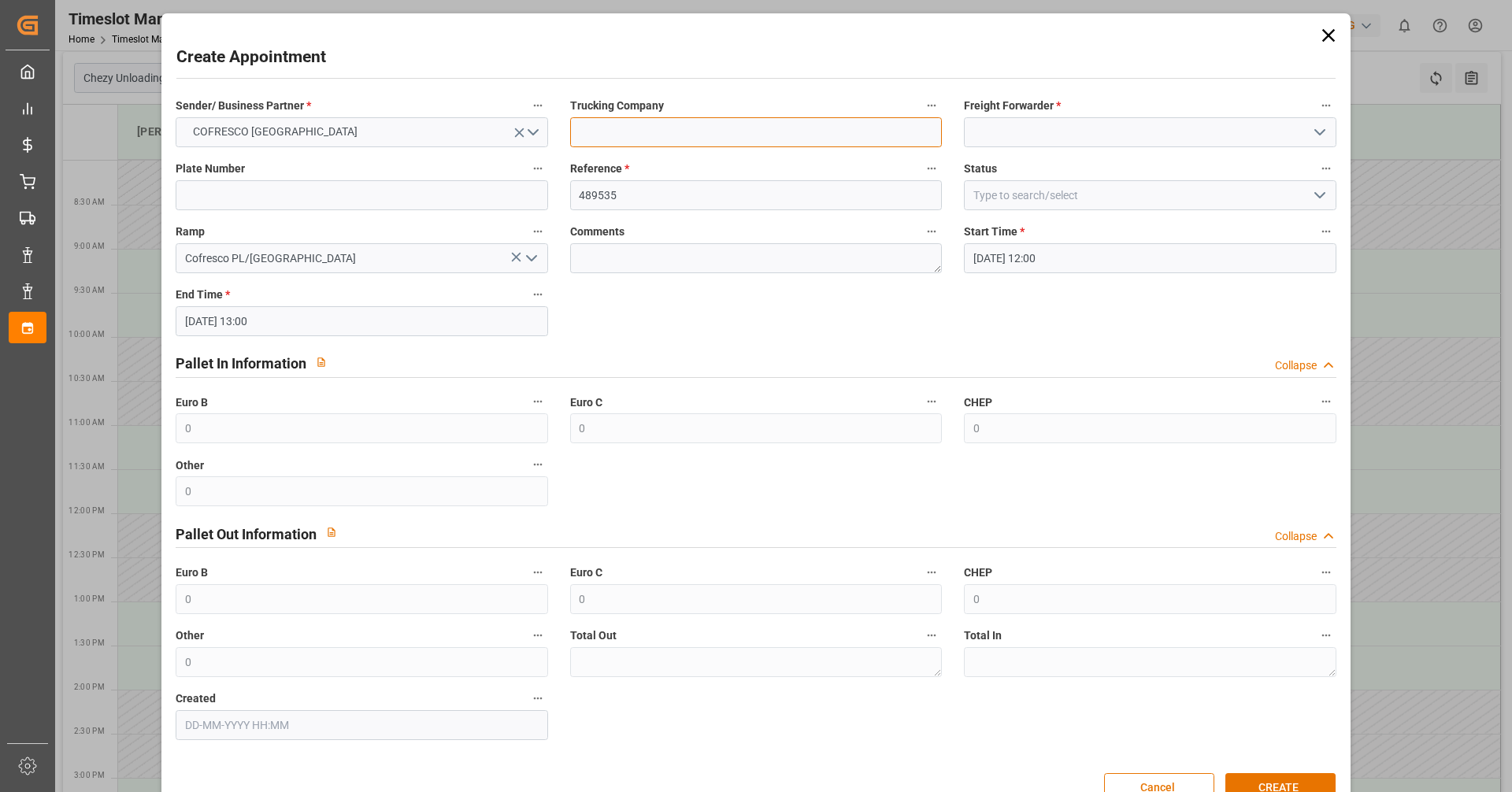
click at [677, 130] on input at bounding box center [756, 133] width 372 height 30
type input "INTERSER"
type input "CT7229L/CTR59E8"
click at [1108, 140] on input at bounding box center [1149, 133] width 372 height 30
click at [1306, 132] on button "open menu" at bounding box center [1318, 133] width 24 height 25
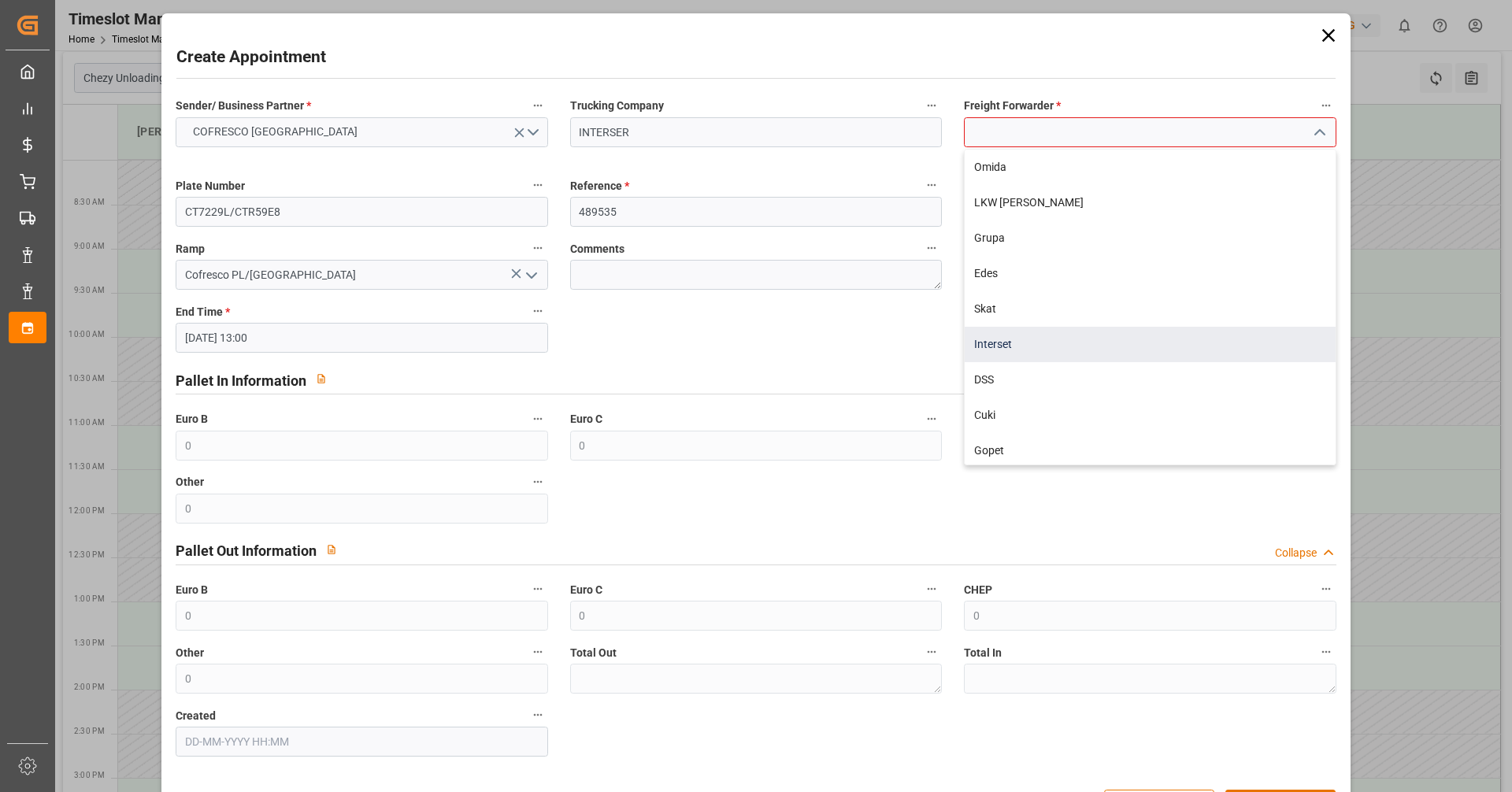
click at [1011, 345] on div "Interset" at bounding box center [1149, 344] width 370 height 35
type input "Interset"
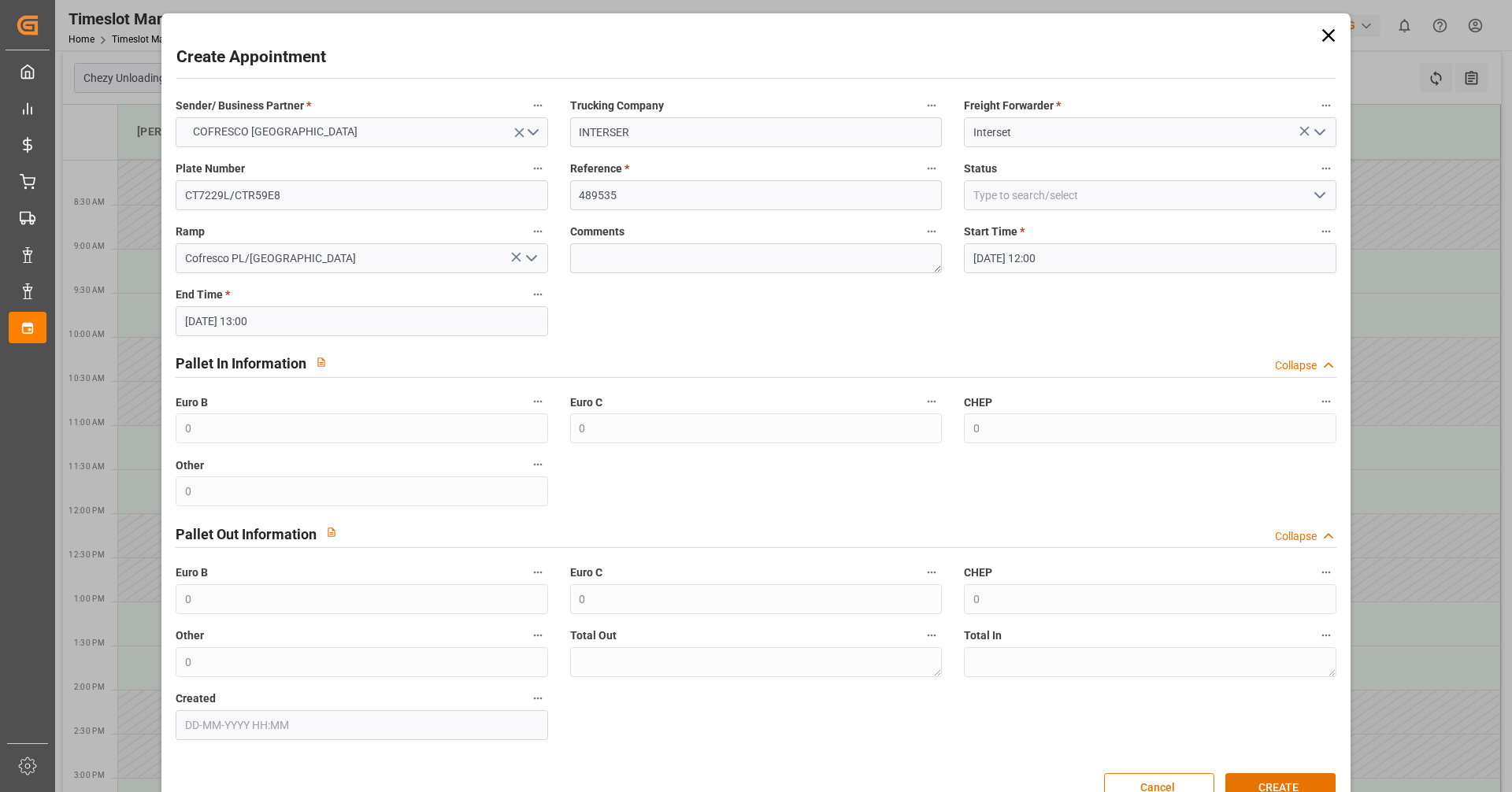
click at [1248, 266] on input "18-09-2025 12:00" at bounding box center [1149, 258] width 372 height 30
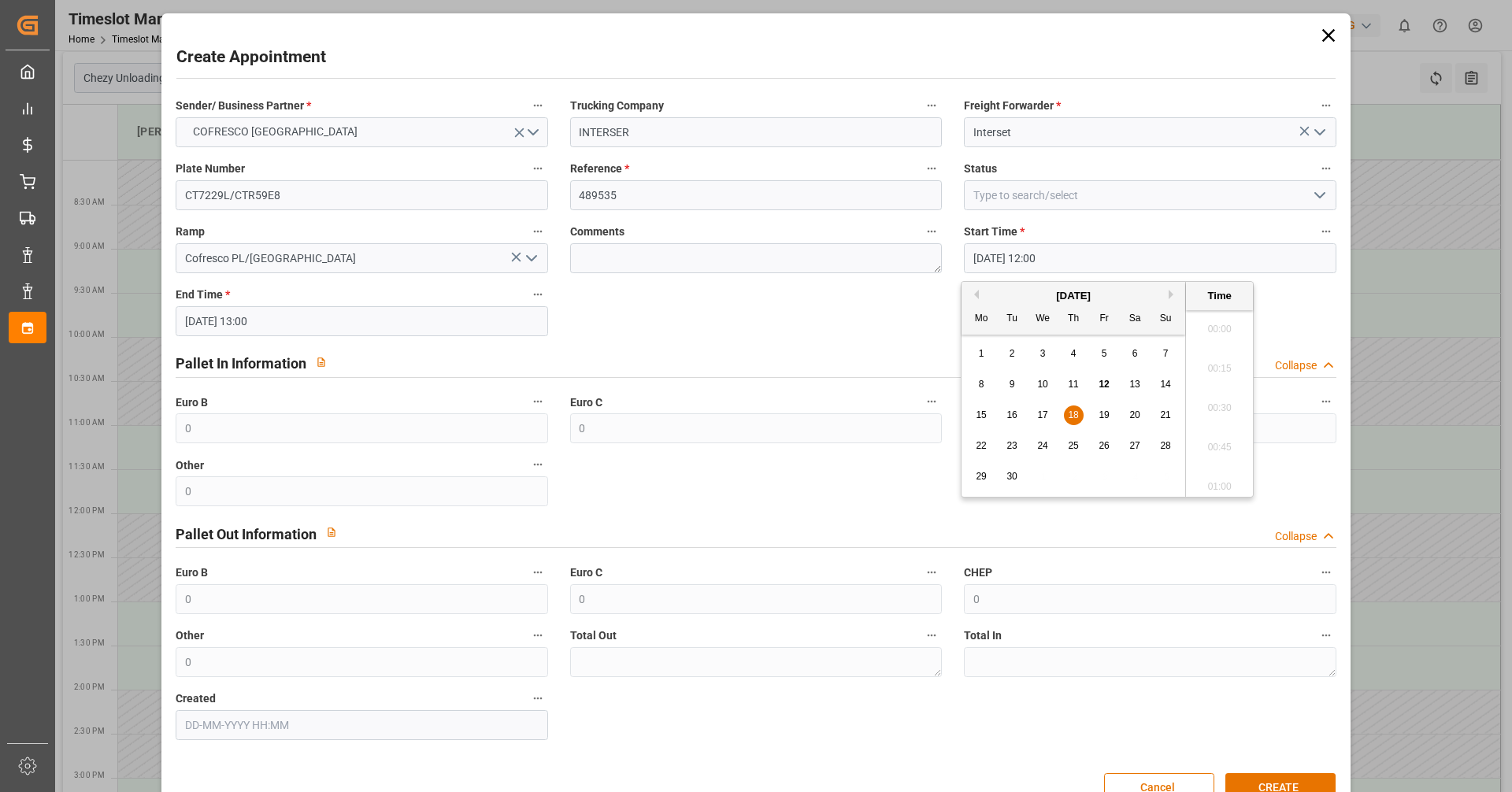
scroll to position [1816, 0]
click at [1071, 419] on span "18" at bounding box center [1074, 414] width 11 height 11
click at [1215, 331] on li "11:00" at bounding box center [1219, 324] width 67 height 40
click at [1059, 256] on input "18-09-2025 11:00" at bounding box center [1149, 258] width 372 height 30
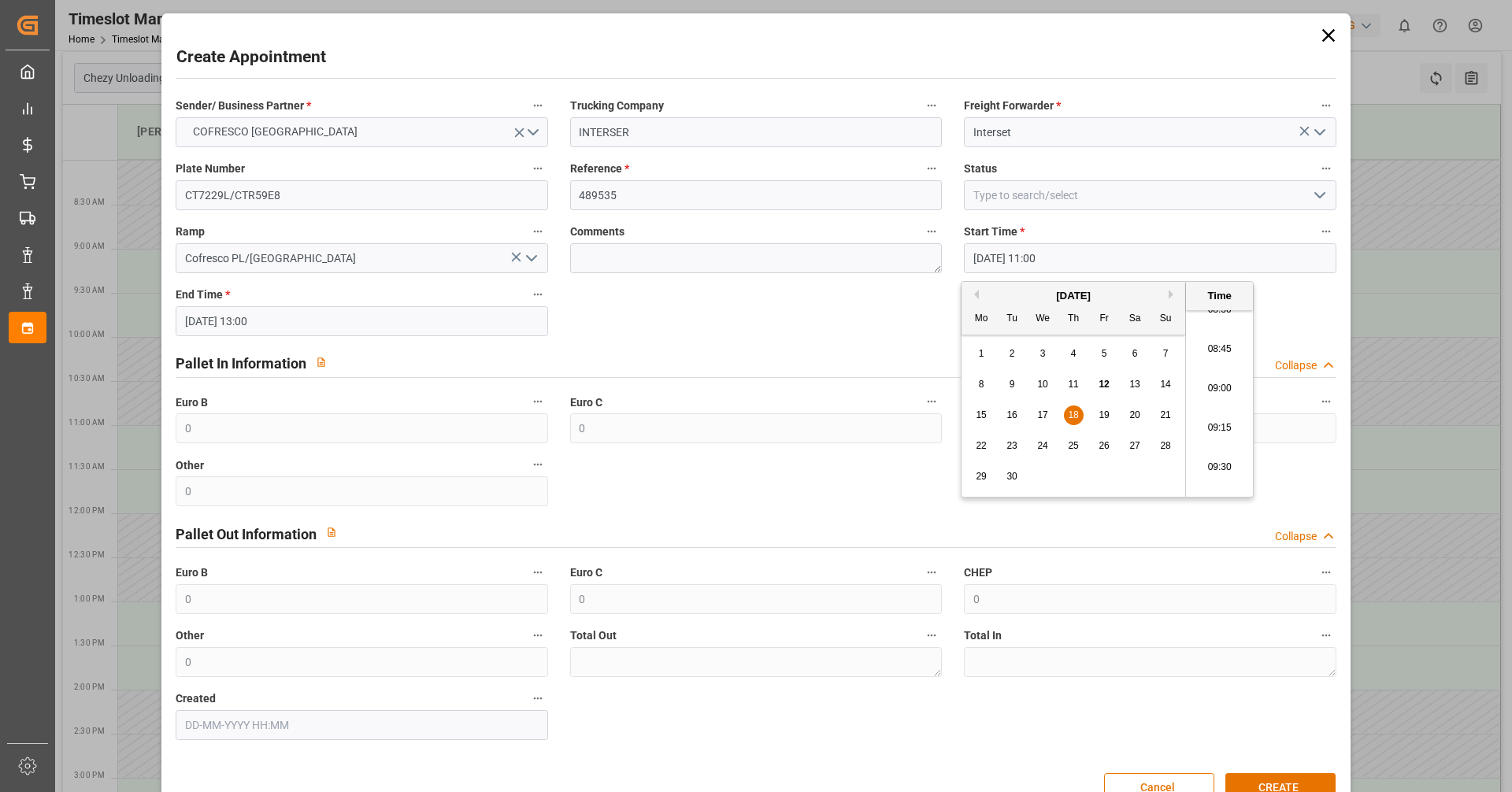
scroll to position [1343, 0]
click at [1222, 409] on li "09:00" at bounding box center [1219, 403] width 67 height 40
type input "18-09-2025 09:00"
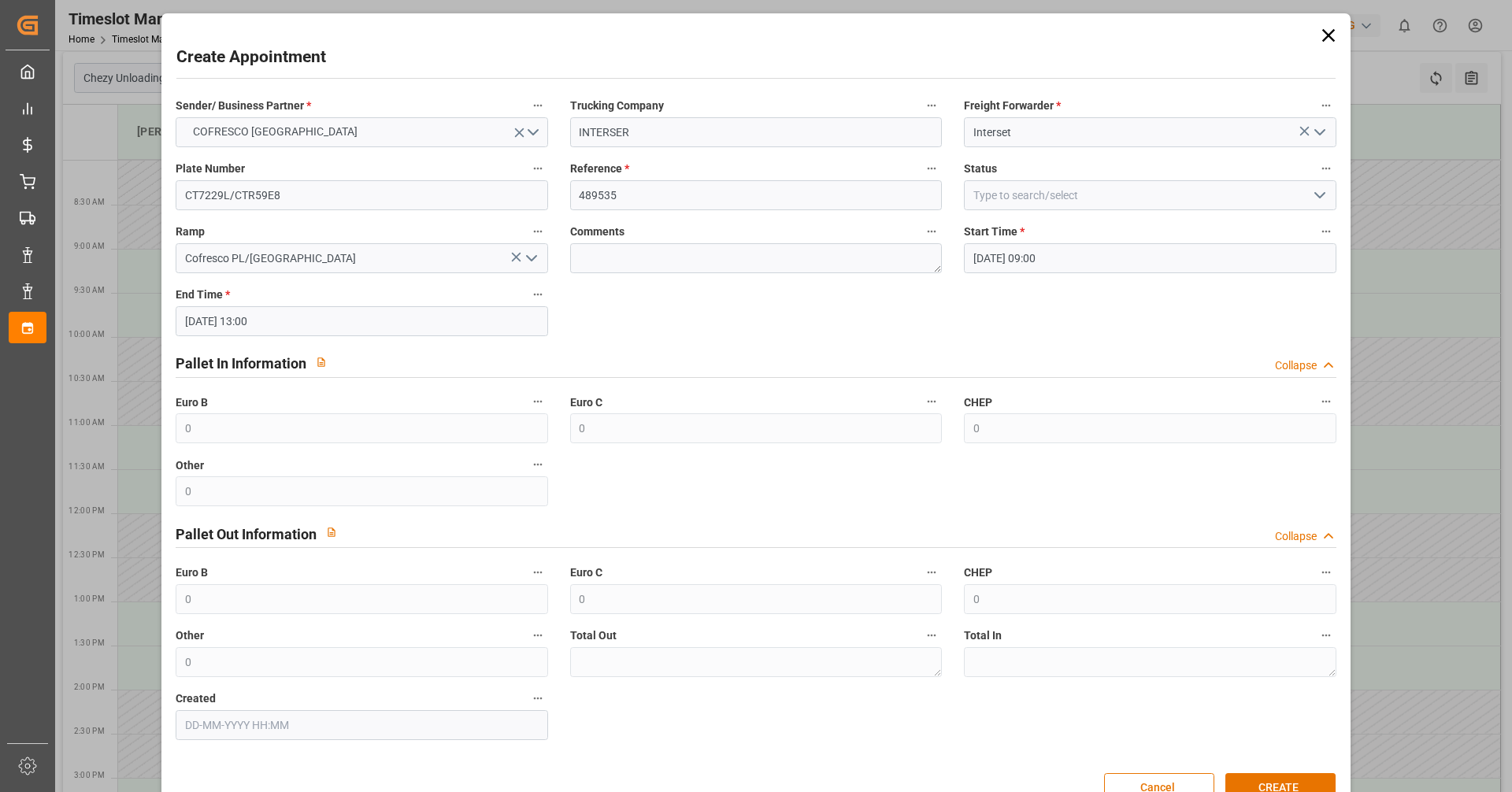
click at [329, 324] on input "18-09-2025 13:00" at bounding box center [361, 321] width 372 height 30
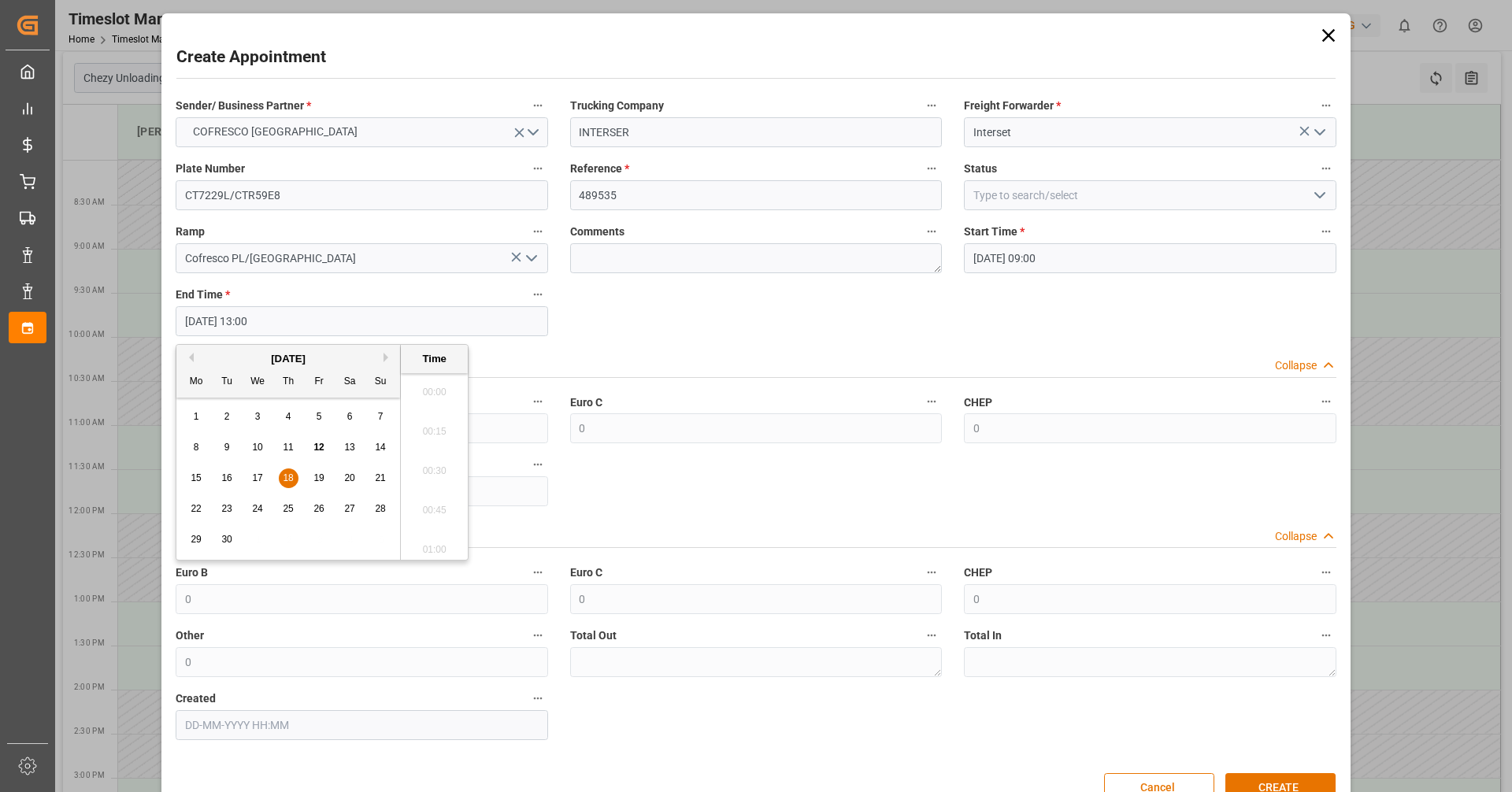
scroll to position [1973, 0]
click at [295, 476] on div "18" at bounding box center [288, 479] width 19 height 19
click at [430, 543] on li "10:00" at bounding box center [434, 544] width 67 height 40
type input "18-09-2025 10:00"
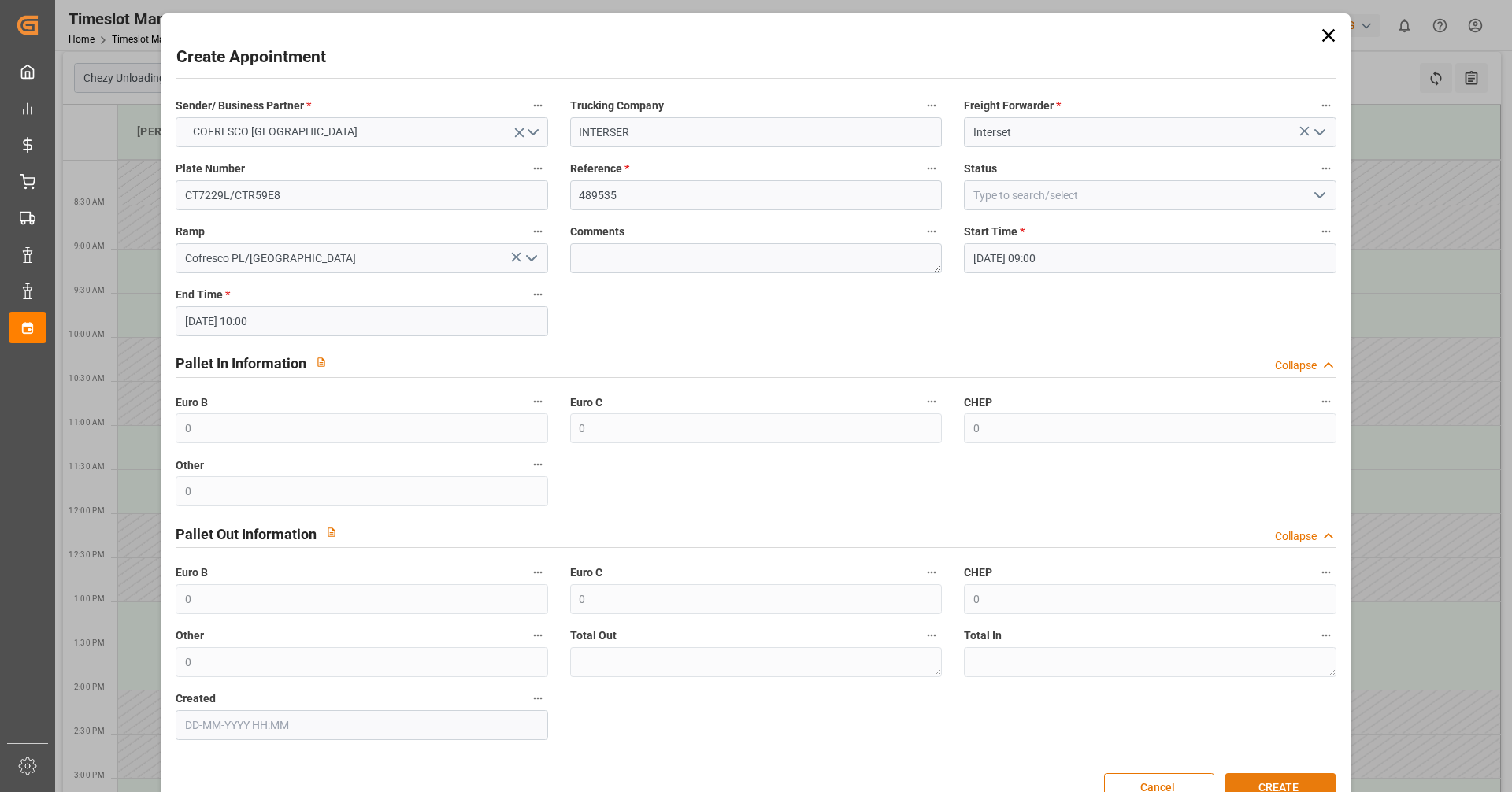
click at [1296, 781] on button "CREATE" at bounding box center [1281, 788] width 111 height 30
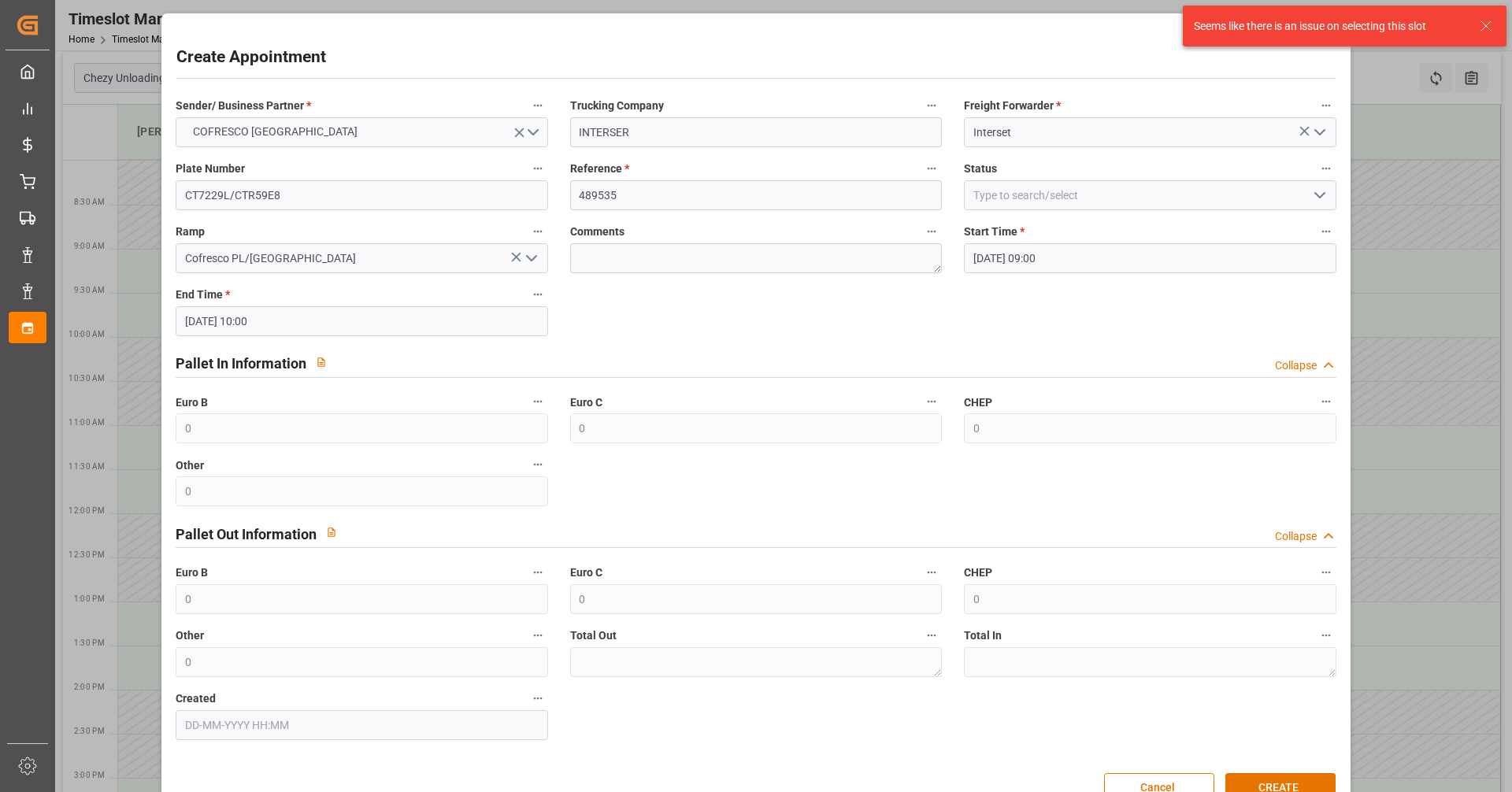
click at [1151, 249] on input "18-09-2025 09:00" at bounding box center [1149, 258] width 372 height 30
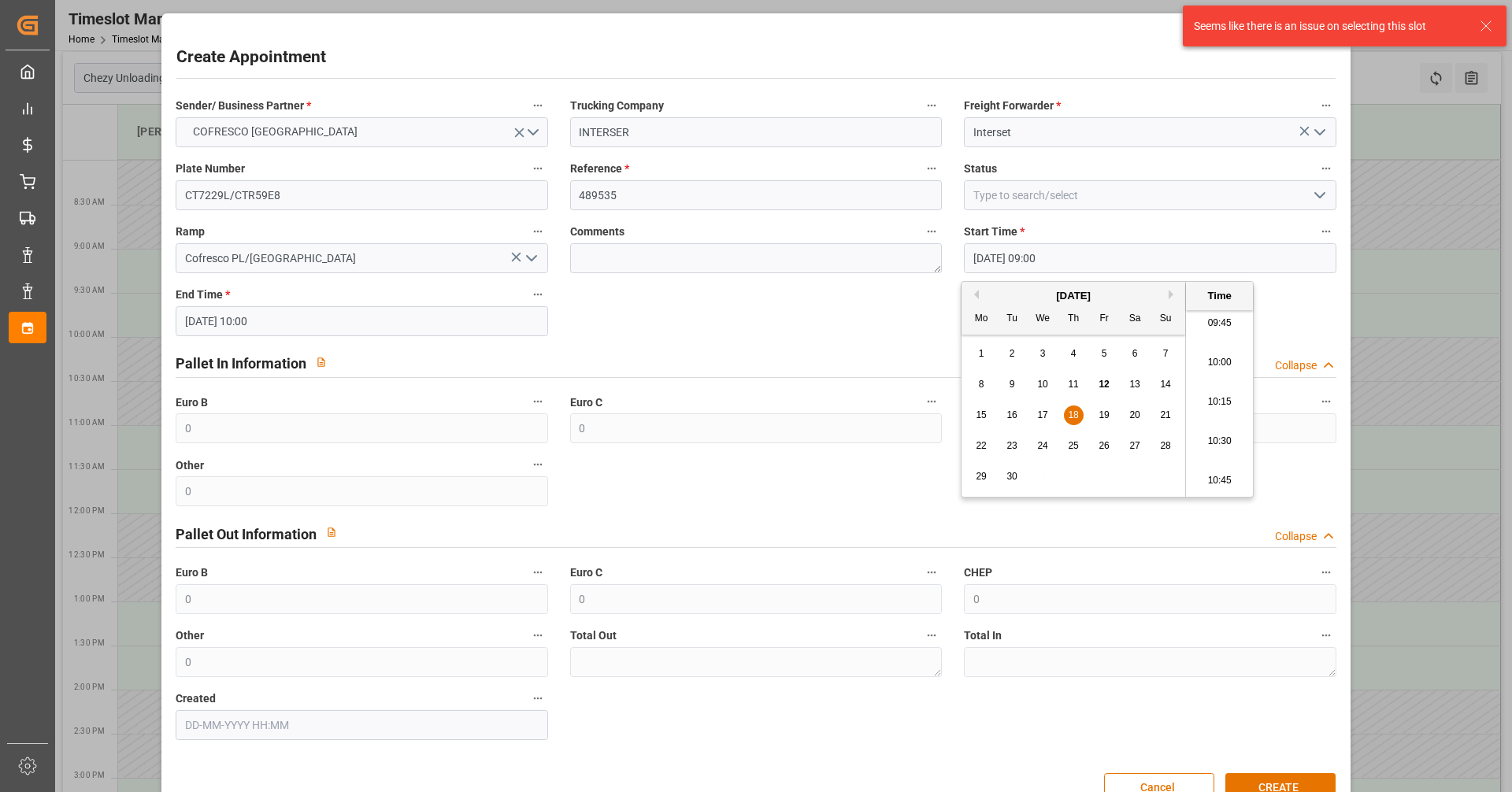
scroll to position [1580, 0]
click at [1220, 484] on li "11:00" at bounding box center [1219, 481] width 67 height 40
type input "18-09-2025 11:00"
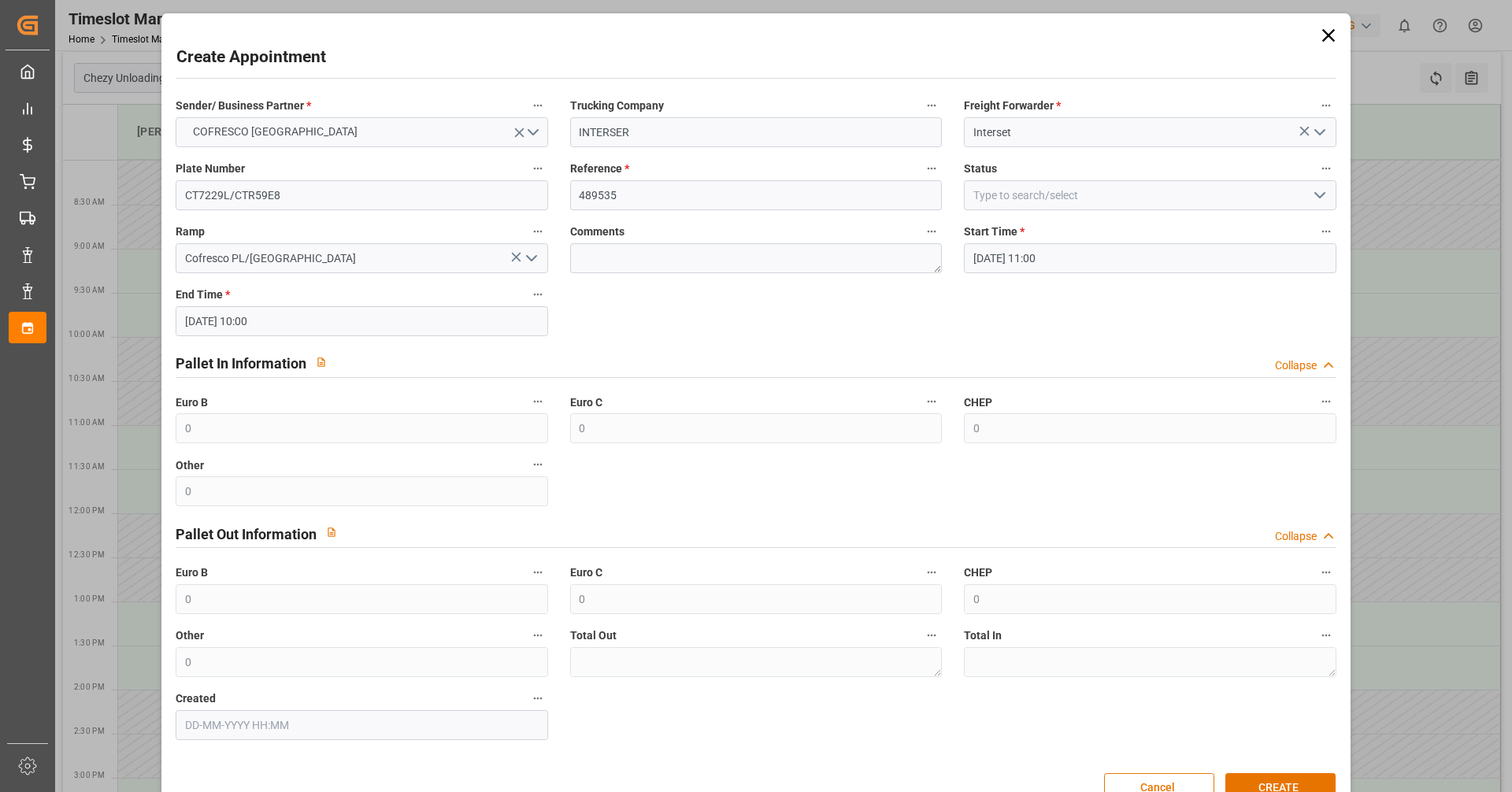
click at [402, 317] on input "18-09-2025 10:00" at bounding box center [361, 321] width 372 height 30
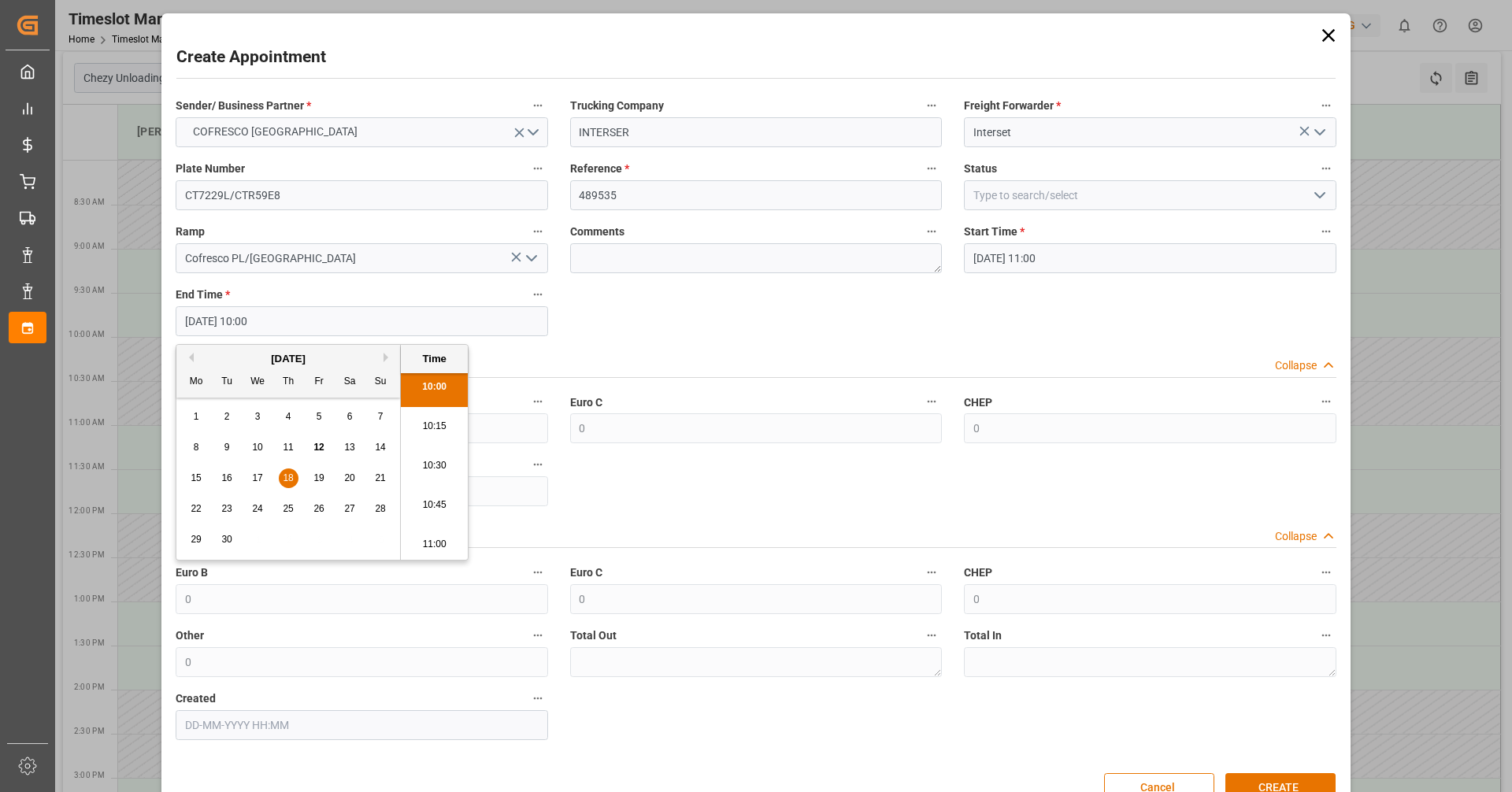
click at [438, 538] on li "11:00" at bounding box center [434, 544] width 67 height 40
drag, startPoint x: 354, startPoint y: 319, endPoint x: 367, endPoint y: 336, distance: 21.4
click at [353, 320] on input "18-09-2025 11:00" at bounding box center [361, 321] width 372 height 30
click at [429, 543] on li "12:00" at bounding box center [434, 544] width 67 height 40
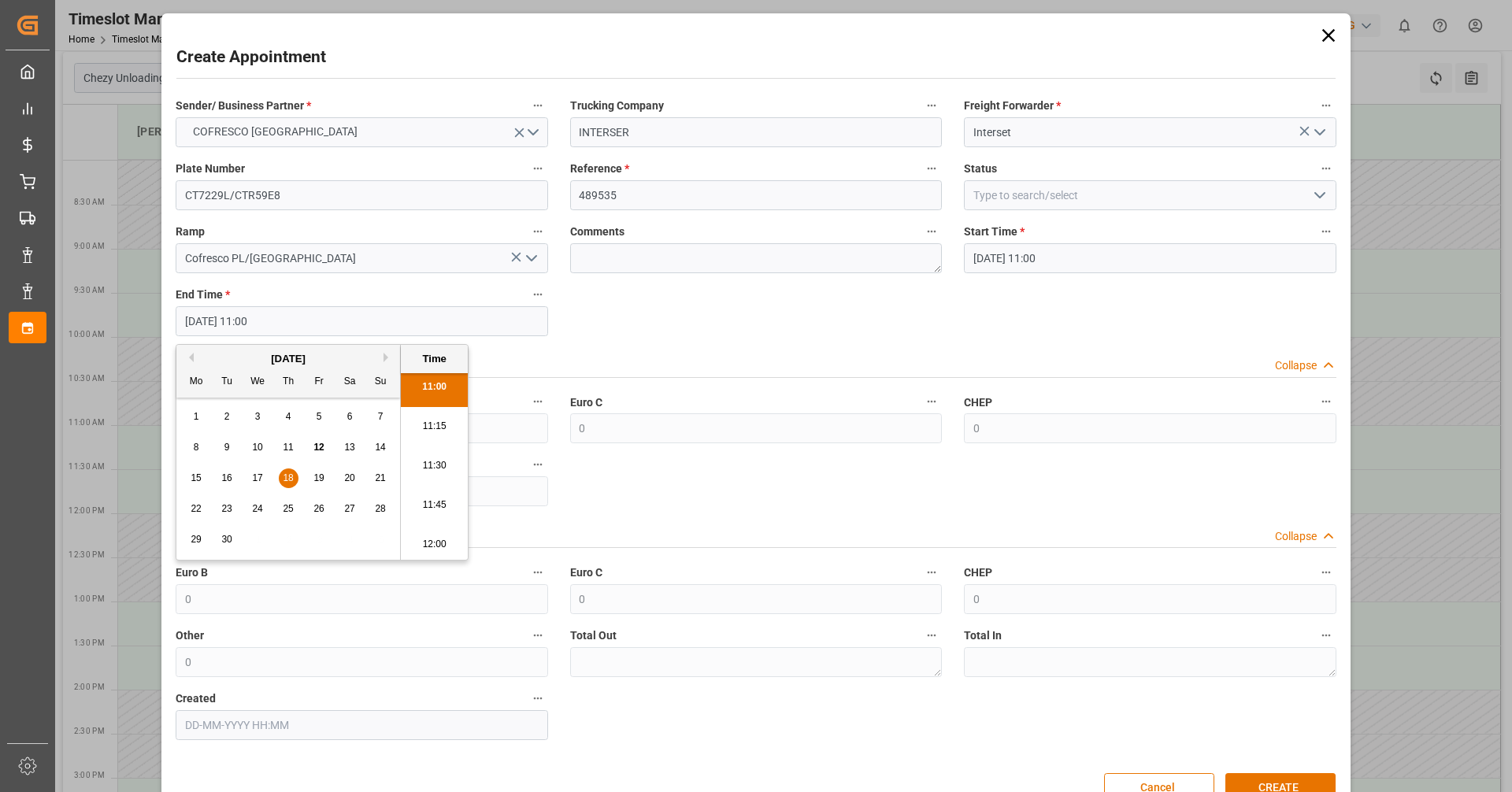
type input "18-09-2025 12:00"
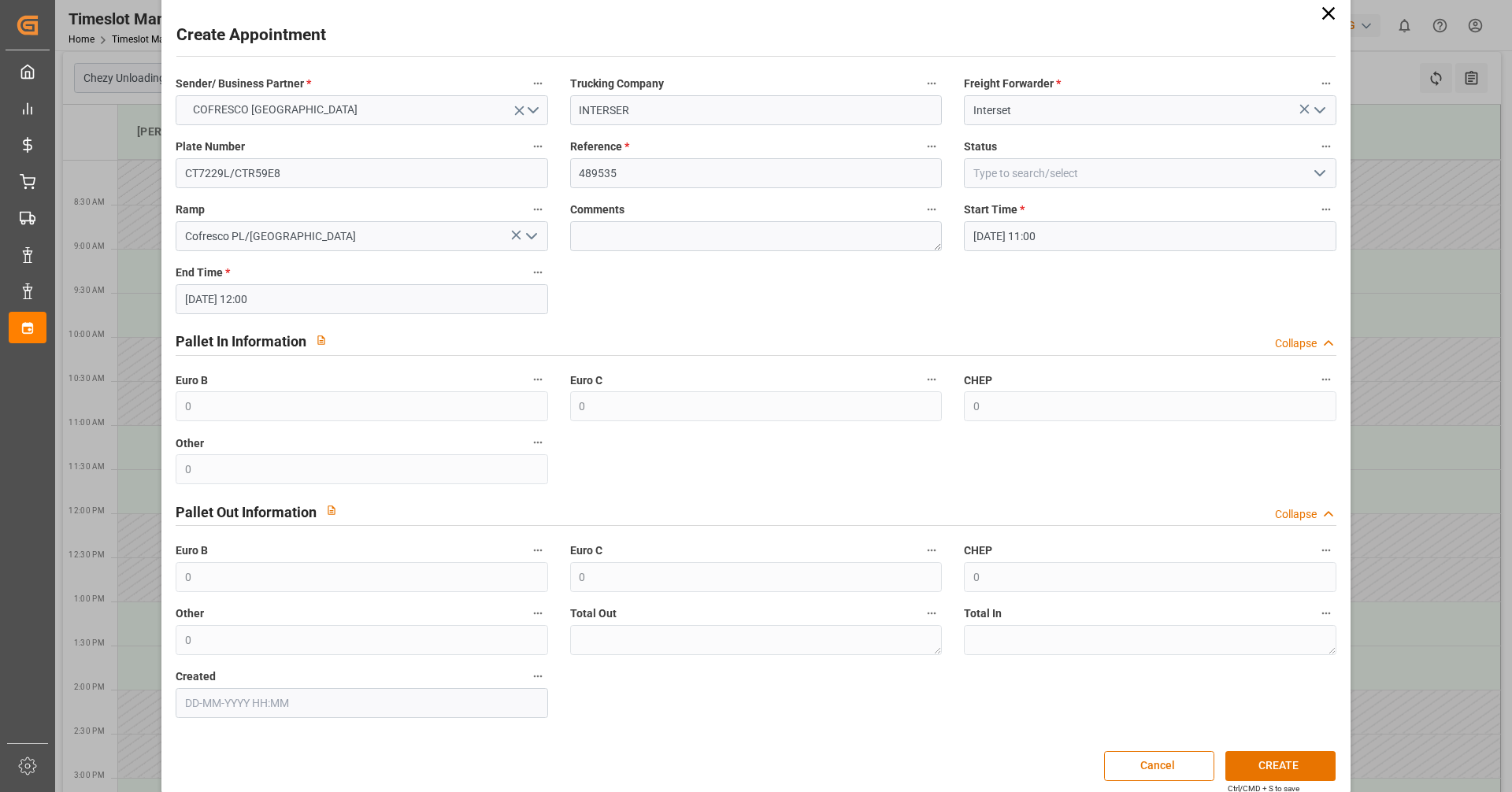
scroll to position [40, 0]
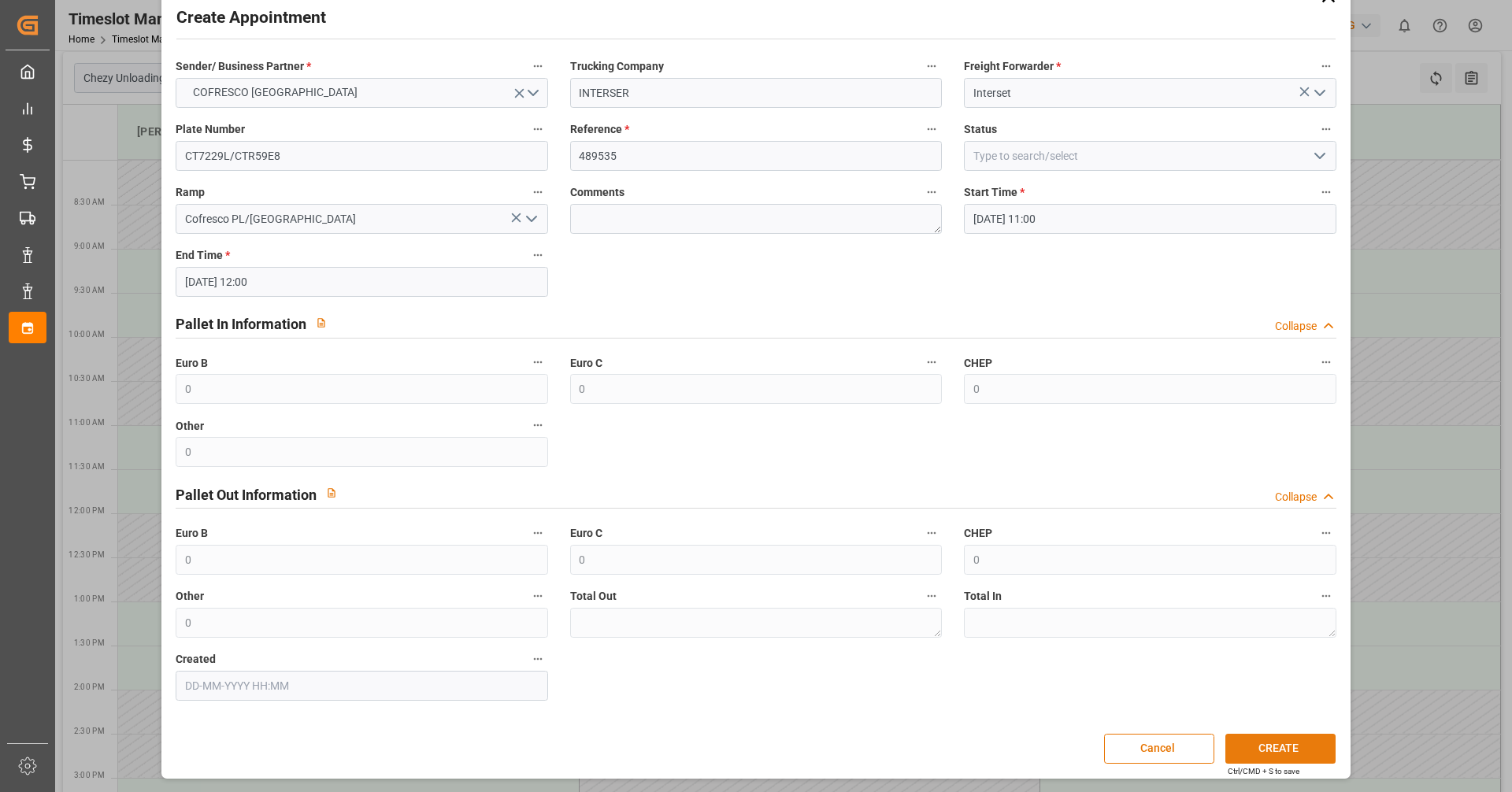
click at [1286, 749] on button "CREATE" at bounding box center [1281, 748] width 111 height 30
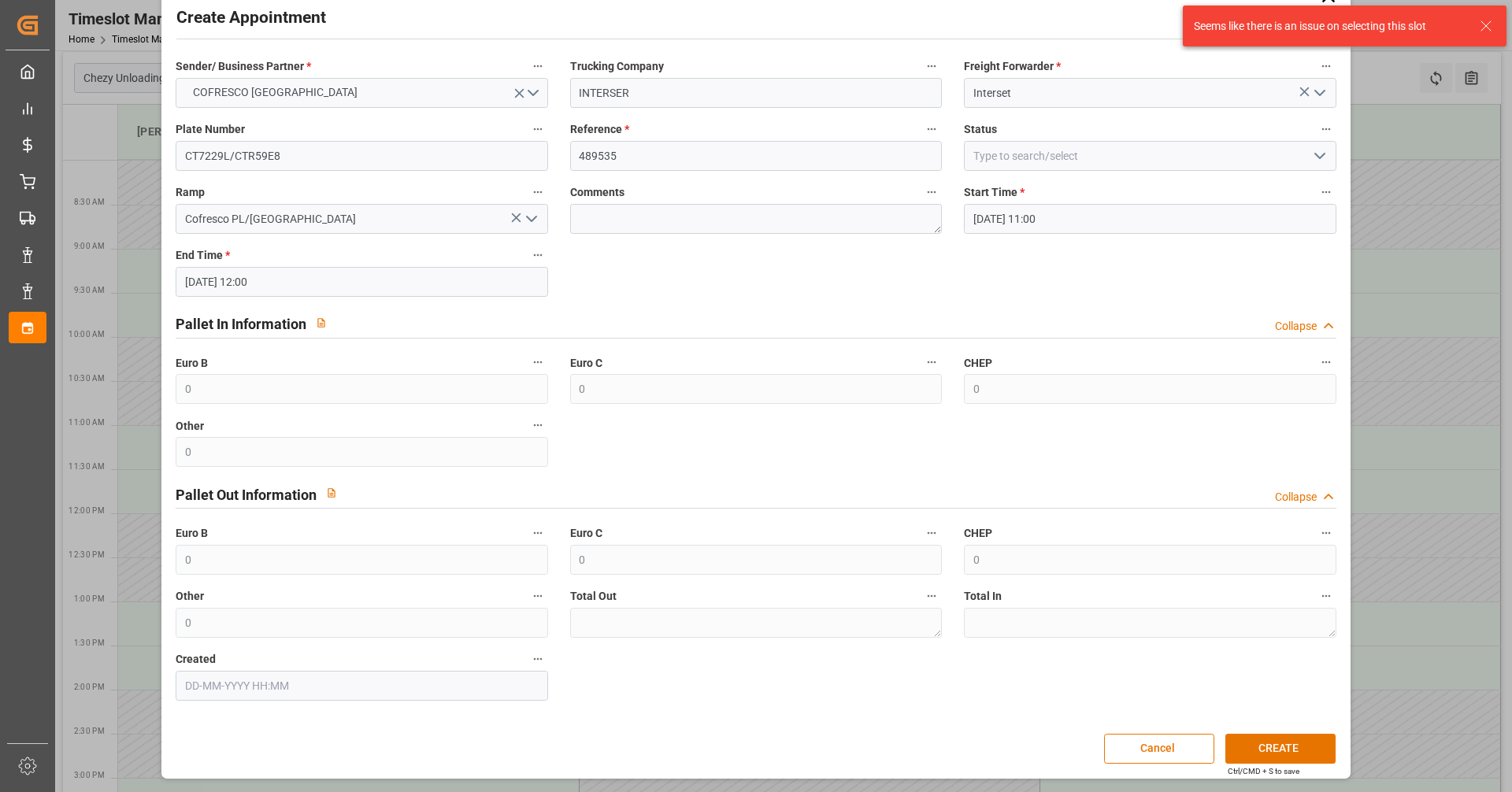
click at [1143, 205] on input "18-09-2025 11:00" at bounding box center [1149, 219] width 372 height 30
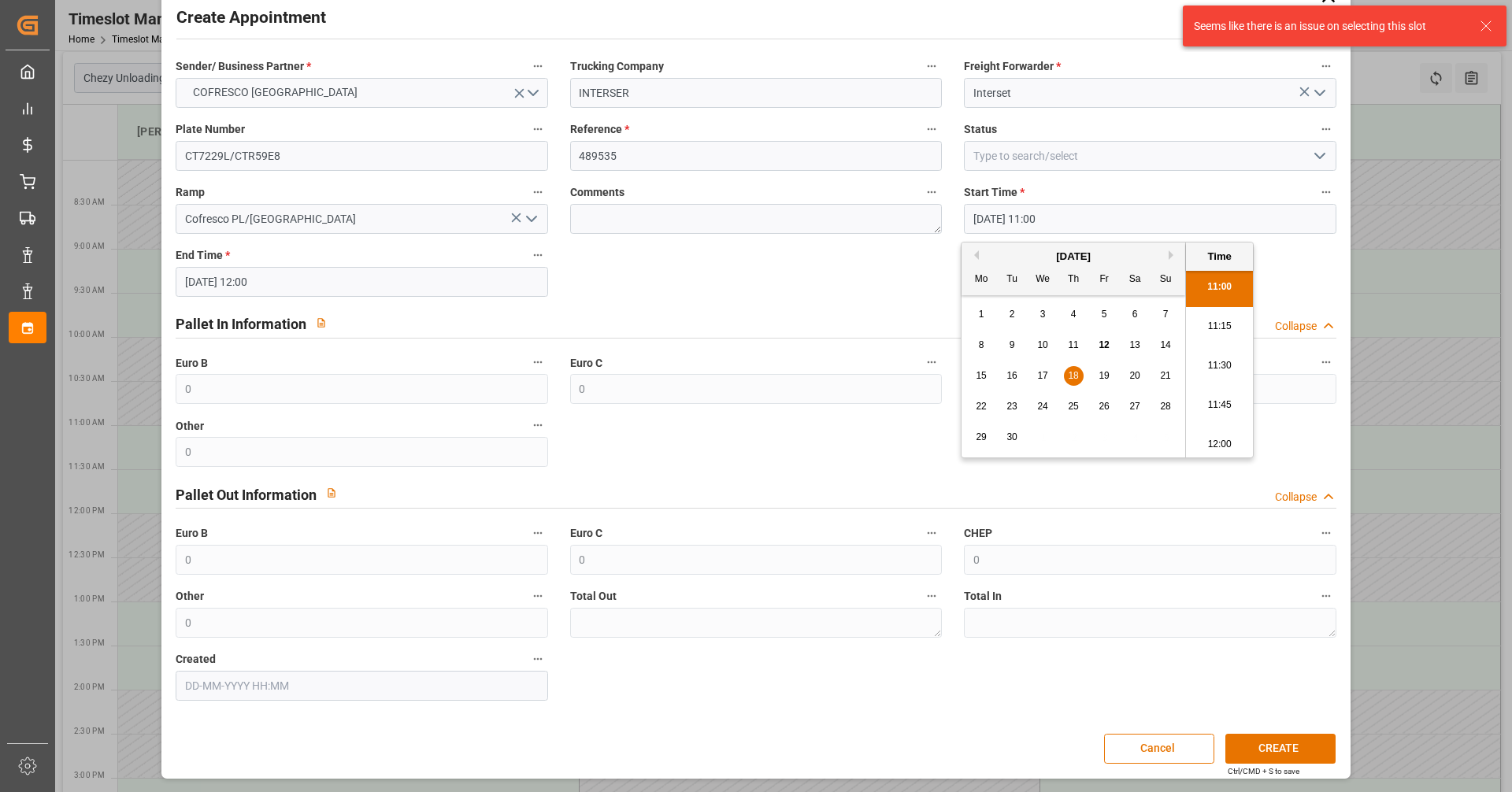
scroll to position [1737, 0]
click at [1219, 435] on li "12:00" at bounding box center [1219, 442] width 67 height 40
type input "18-09-2025 12:00"
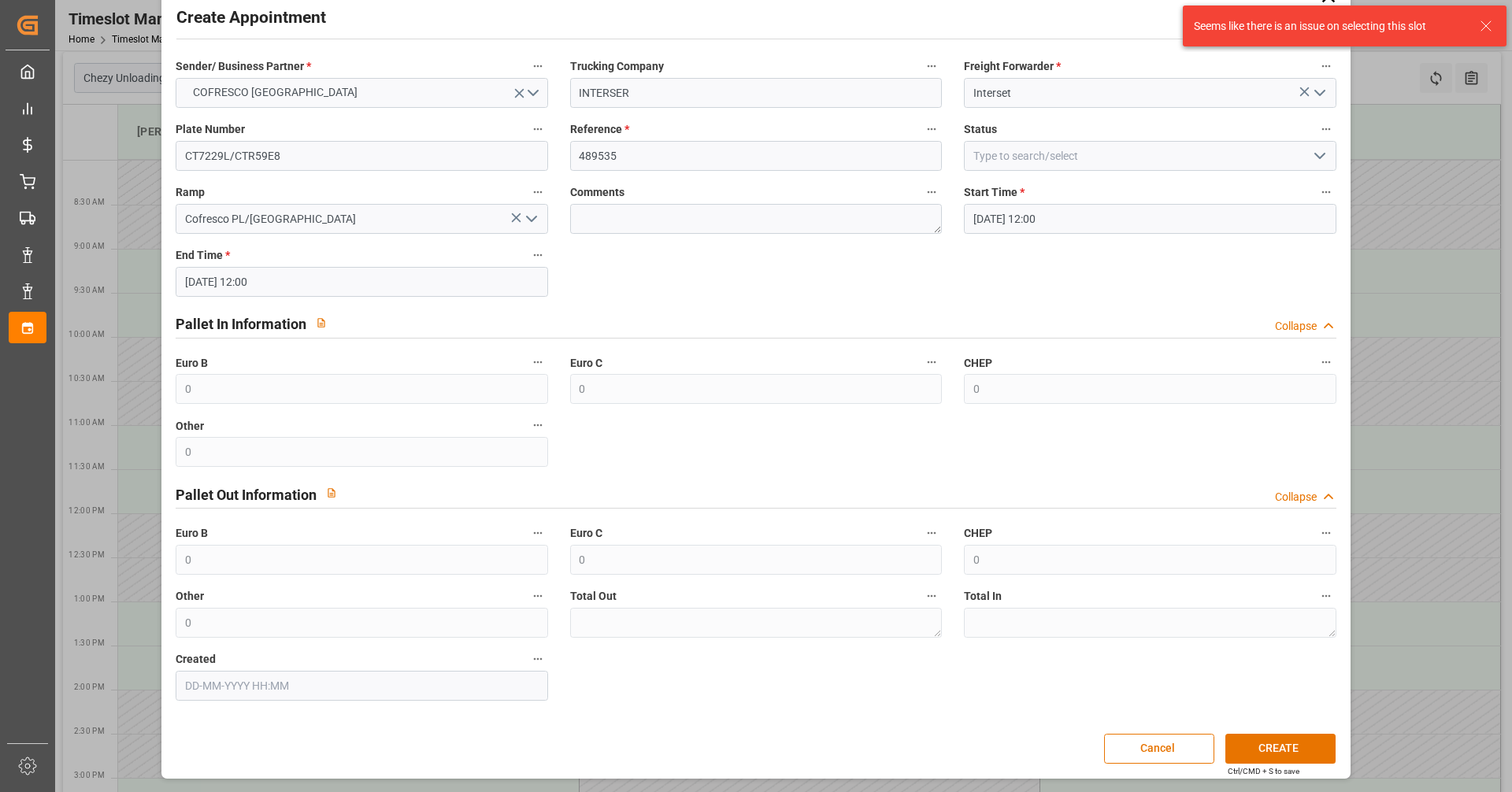
click at [423, 280] on input "18-09-2025 12:00" at bounding box center [361, 282] width 372 height 30
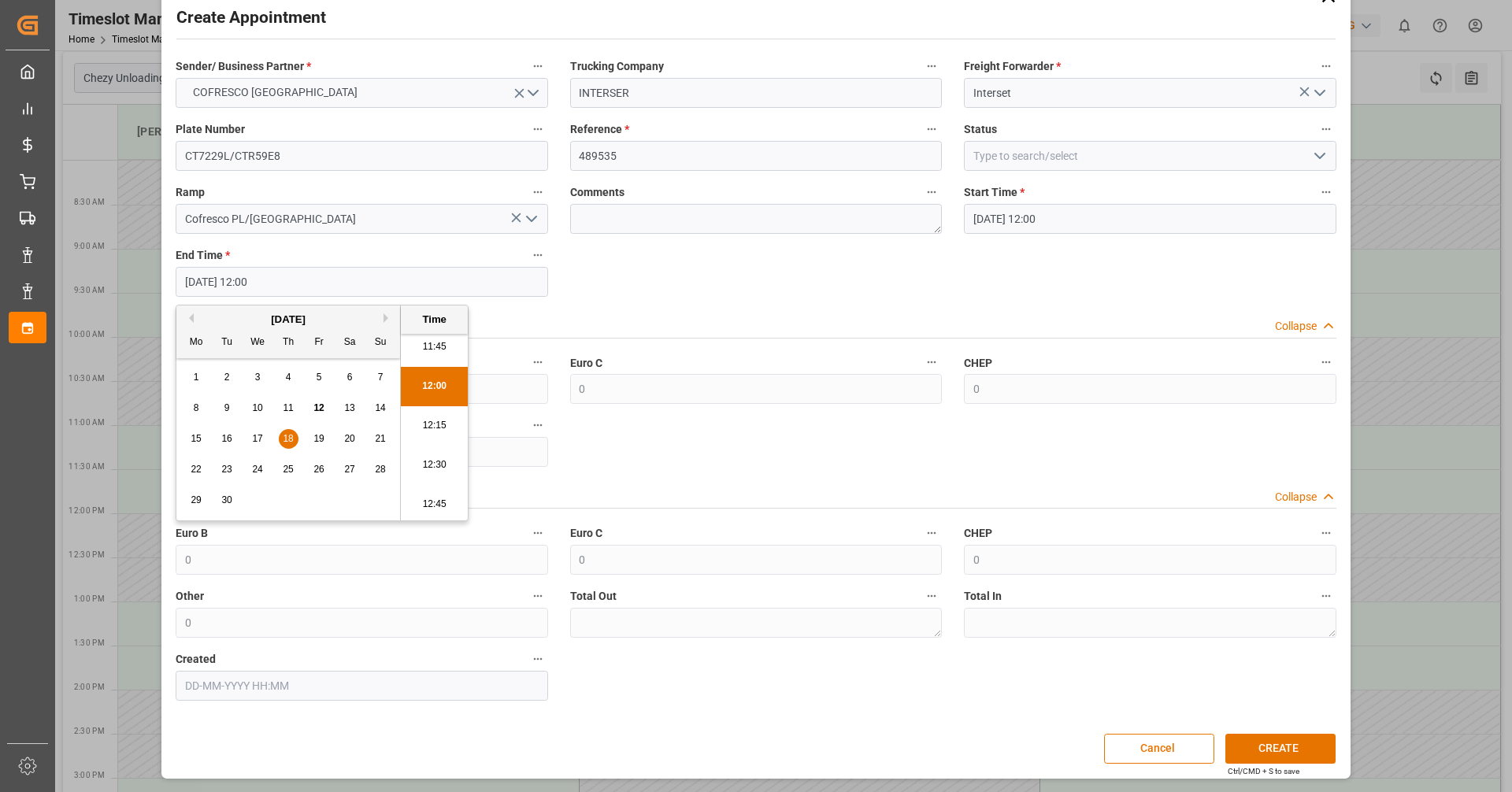
scroll to position [1895, 0]
click at [432, 506] on li "13:00" at bounding box center [434, 505] width 67 height 40
type input "18-09-2025 13:00"
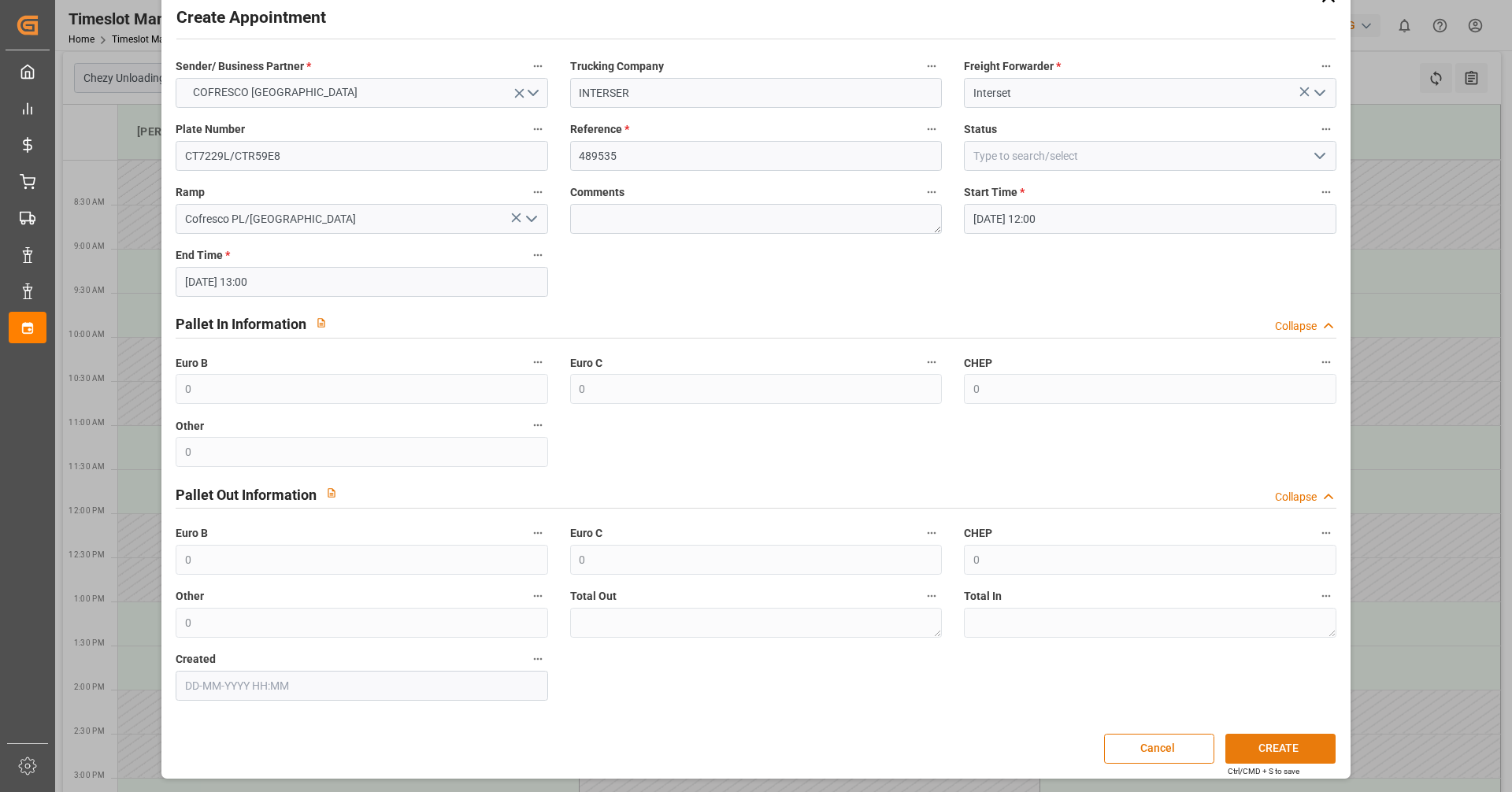
click at [1277, 741] on button "CREATE" at bounding box center [1281, 748] width 111 height 30
